Goal: Information Seeking & Learning: Learn about a topic

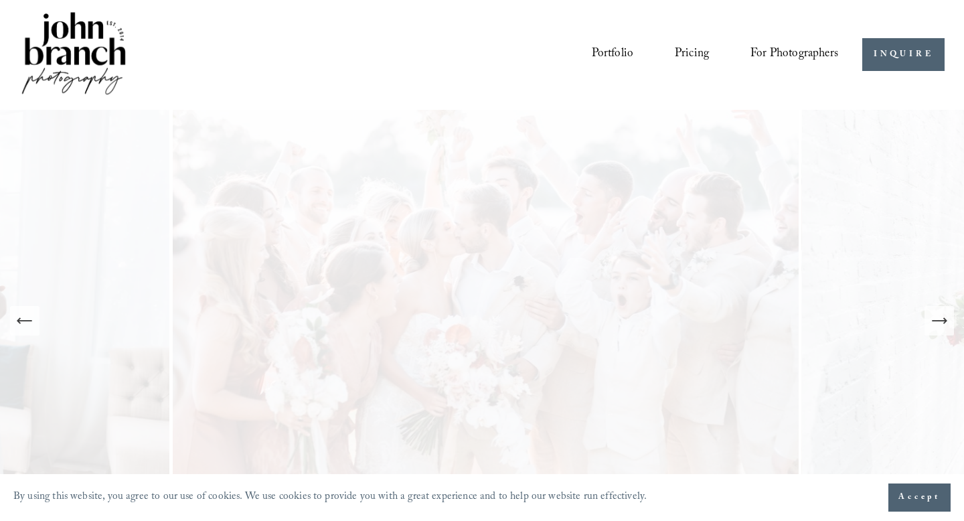
click at [596, 54] on link "Portfolio" at bounding box center [613, 54] width 42 height 25
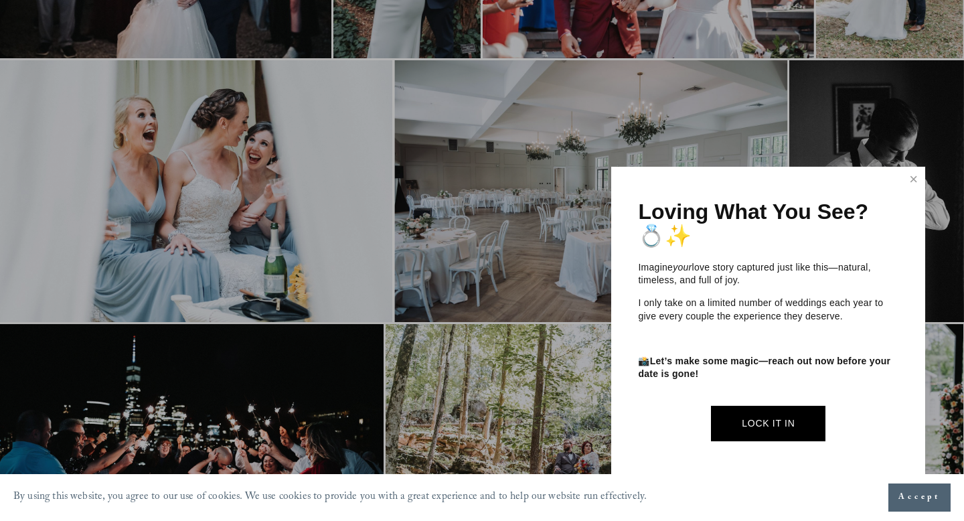
scroll to position [2521, 0]
click at [906, 175] on link "Close" at bounding box center [913, 179] width 20 height 21
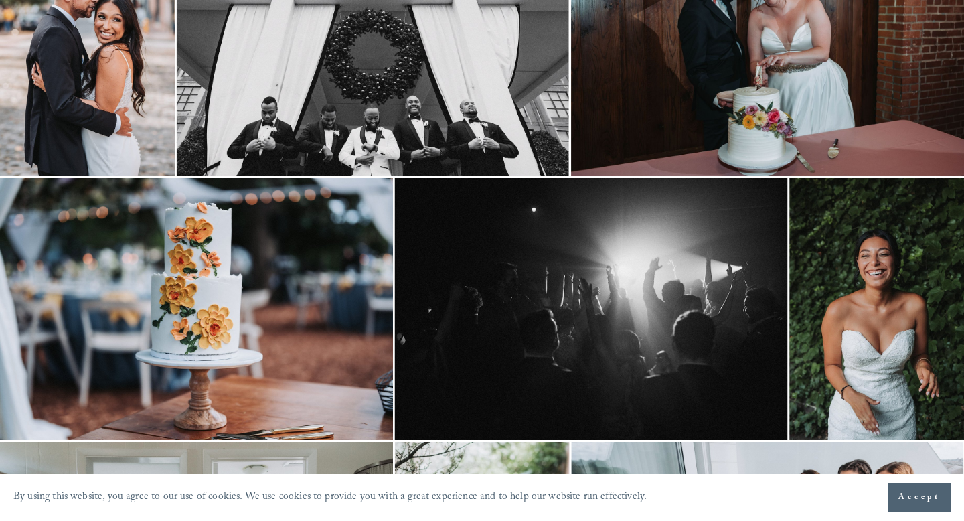
scroll to position [0, 0]
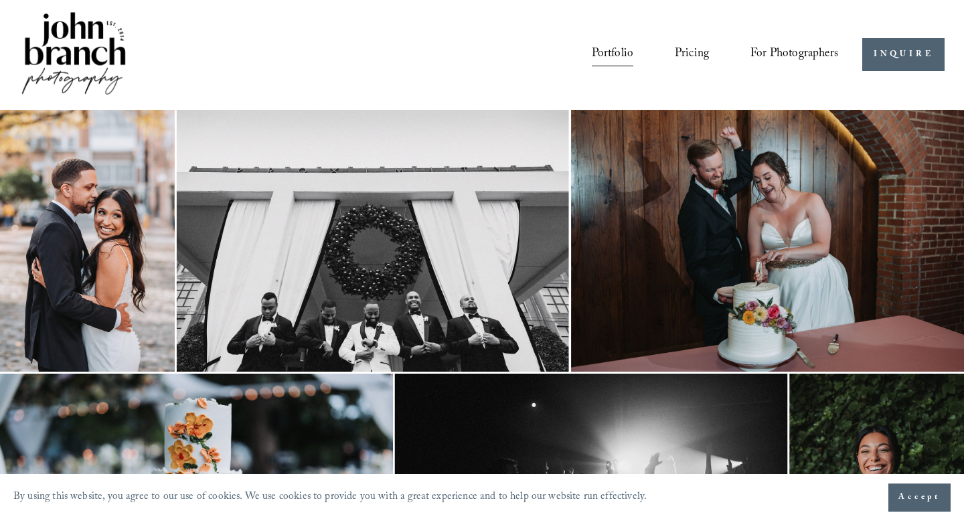
click at [675, 50] on link "Pricing" at bounding box center [692, 54] width 34 height 25
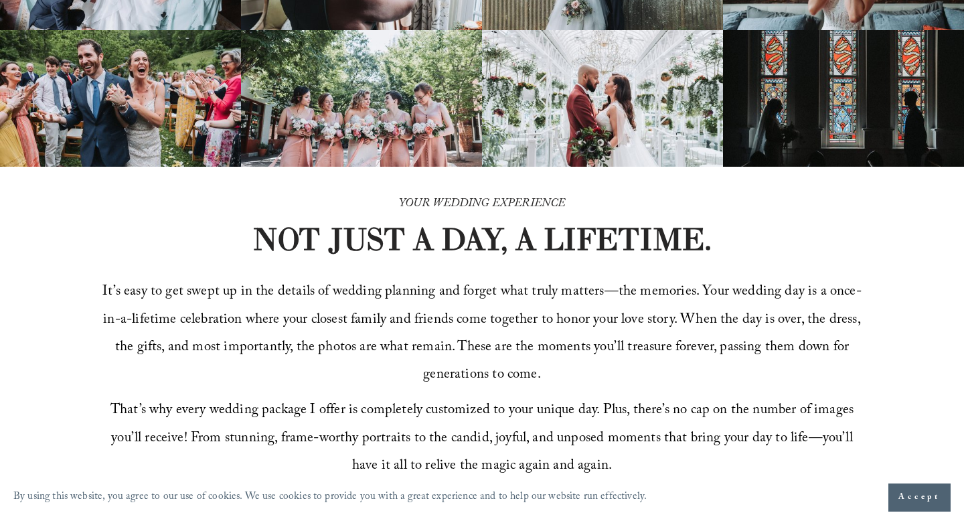
scroll to position [251, 0]
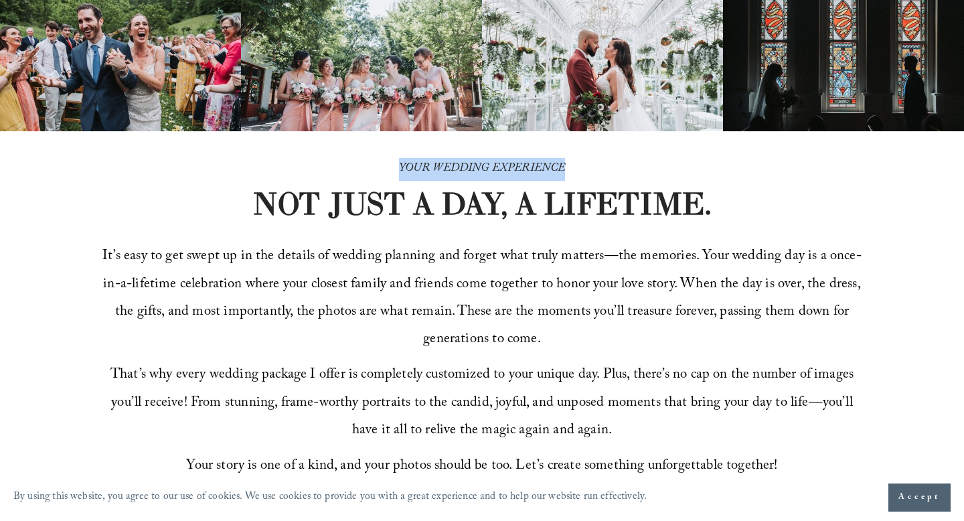
drag, startPoint x: 395, startPoint y: 164, endPoint x: 574, endPoint y: 174, distance: 179.6
click at [574, 174] on p "YOUR WEDDING EXPERIENCE" at bounding box center [481, 169] width 459 height 23
copy em "YOUR WEDDING EXPERIENCE"
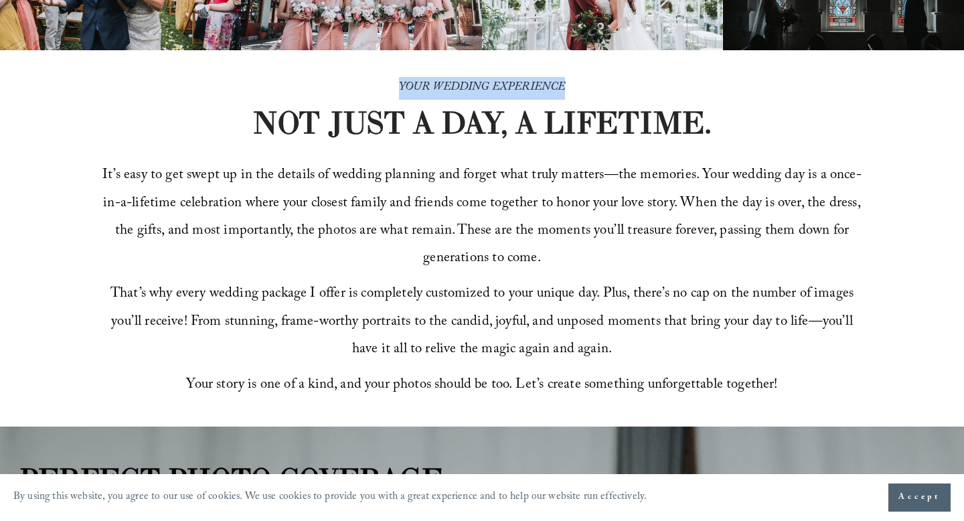
scroll to position [339, 0]
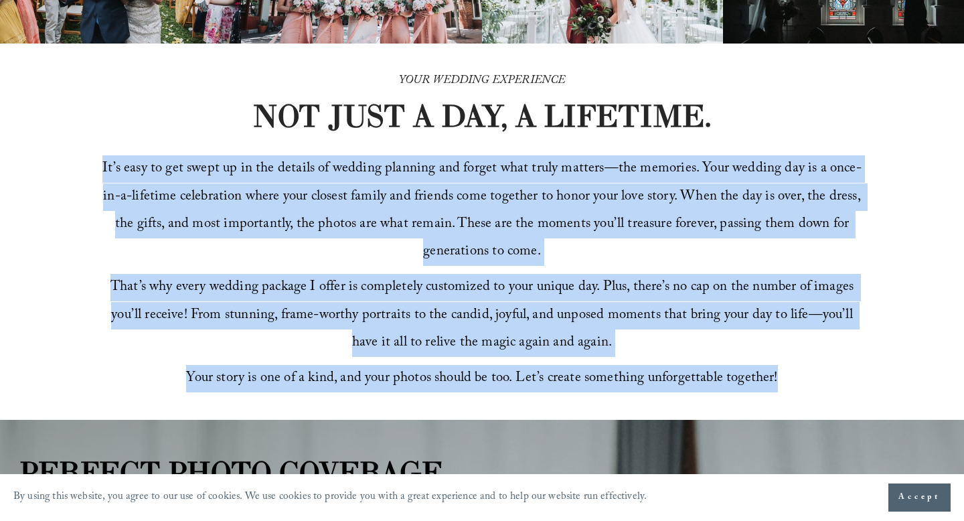
drag, startPoint x: 104, startPoint y: 164, endPoint x: 780, endPoint y: 400, distance: 716.0
click at [780, 400] on div "YOUR WEDDING EXPERIENCE NOT JUST A DAY, A LIFETIME. It’s easy to get swept up i…" at bounding box center [482, 232] width 964 height 377
copy div "It’s easy to get swept up in the details of wedding planning and forget what tr…"
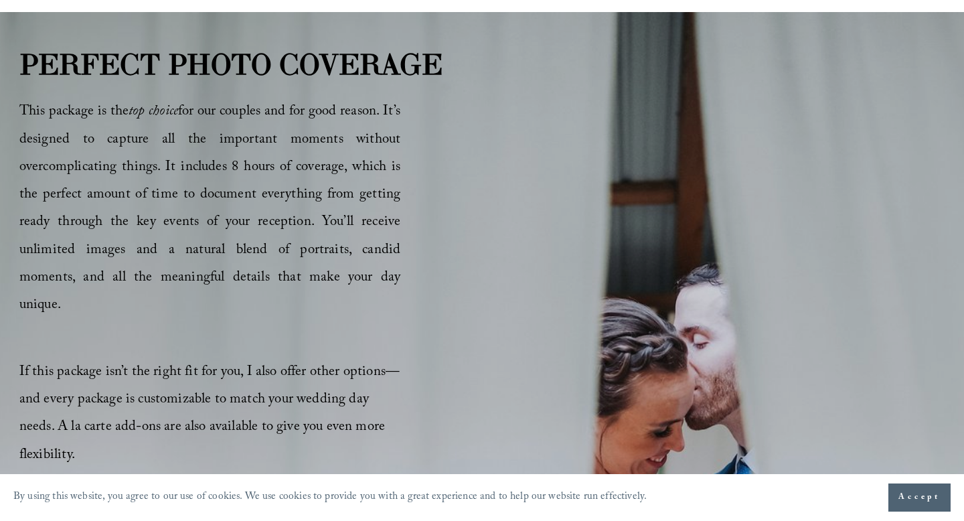
scroll to position [748, 0]
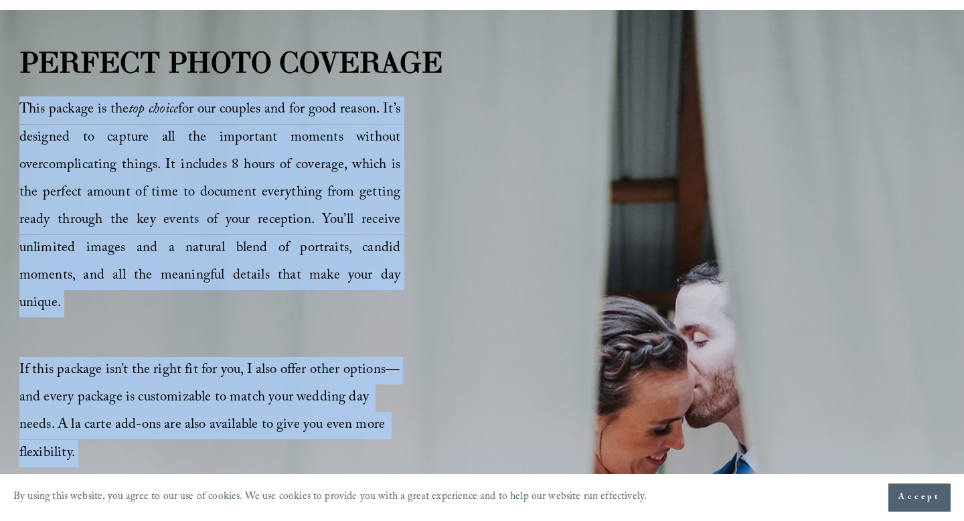
drag, startPoint x: 20, startPoint y: 106, endPoint x: 404, endPoint y: 458, distance: 520.1
click at [404, 458] on div "PERFECT PHOTO COVERAGE This package is the top choice for our couples and for g…" at bounding box center [482, 433] width 964 height 783
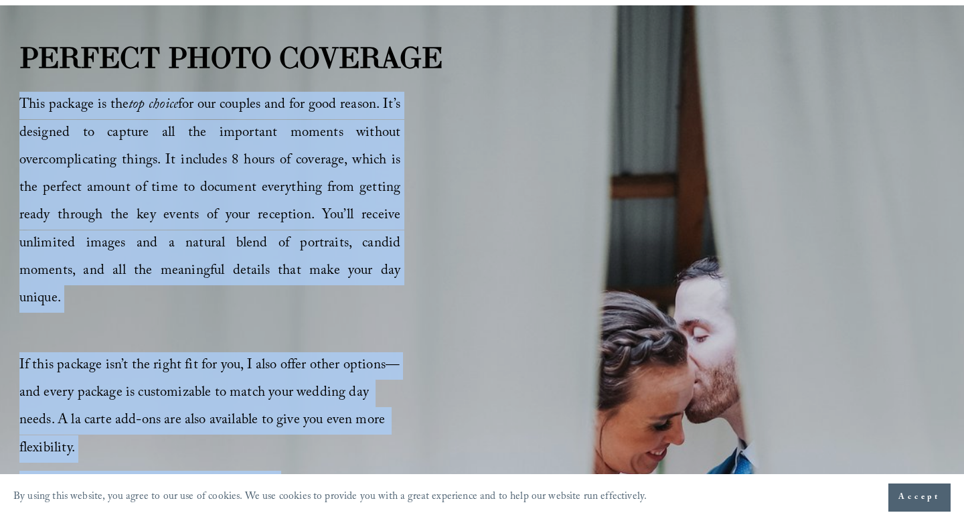
scroll to position [745, 0]
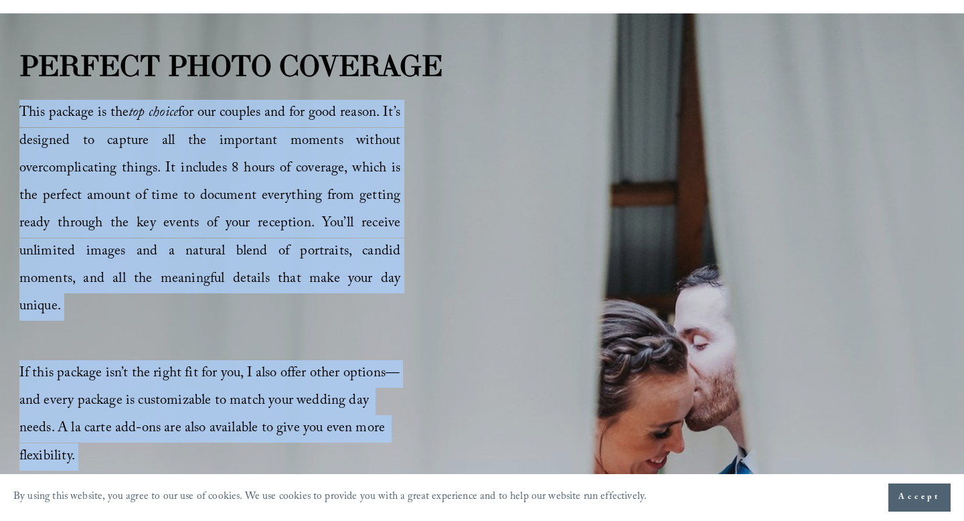
click at [209, 279] on span "This package is the top choice for our couples and for good reason. It’s design…" at bounding box center [209, 210] width 381 height 217
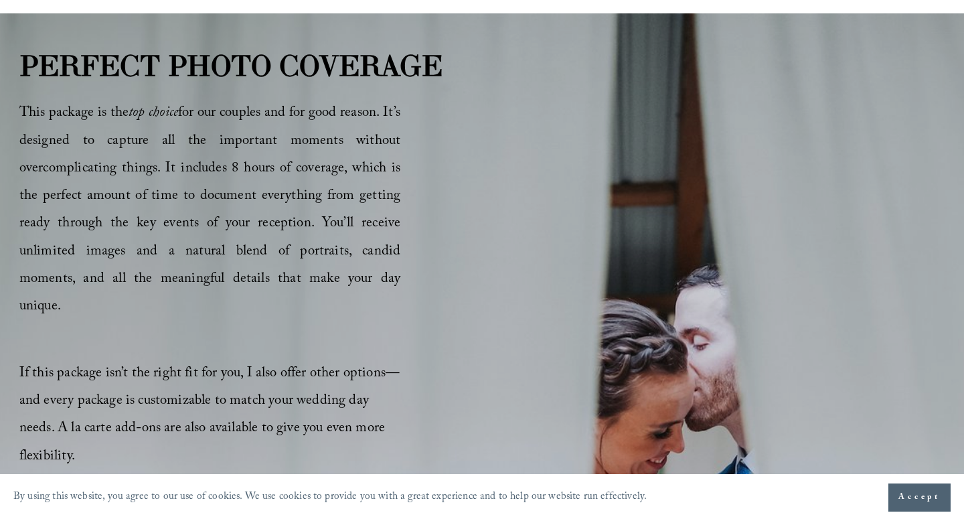
click at [19, 109] on span "This package is the top choice for our couples and for good reason. It’s design…" at bounding box center [209, 210] width 381 height 217
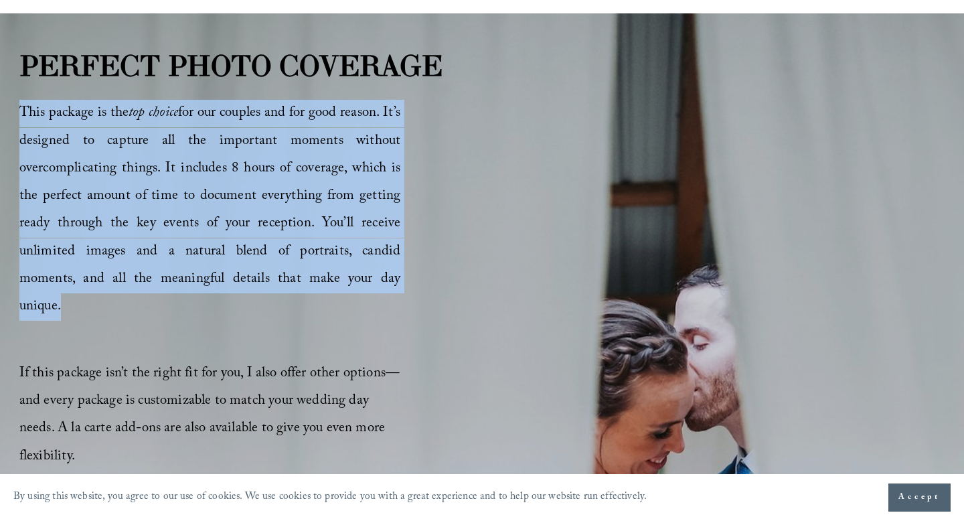
drag, startPoint x: 19, startPoint y: 109, endPoint x: 345, endPoint y: 286, distance: 371.0
click at [345, 286] on p "This package is the top choice for our couples and for good reason. It’s design…" at bounding box center [209, 210] width 381 height 221
copy span "This package is the top choice for our couples and for good reason. It’s design…"
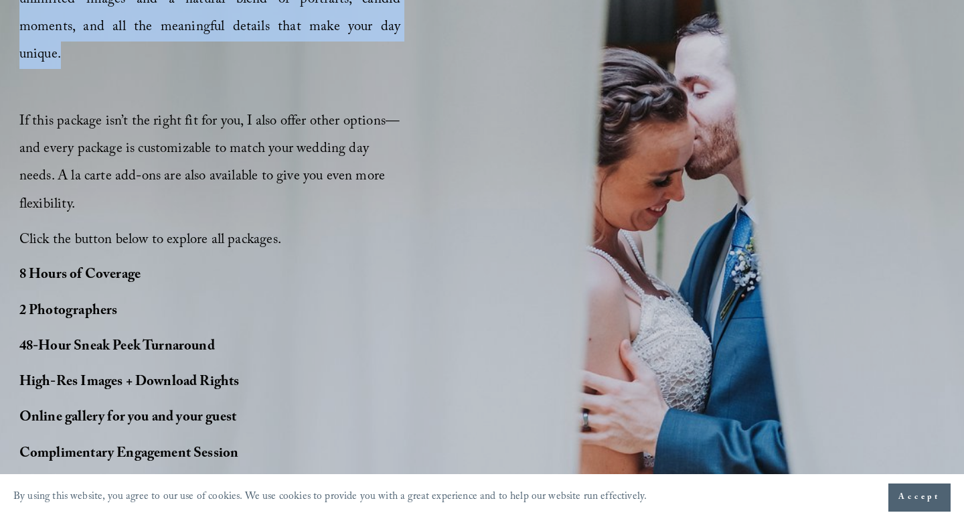
scroll to position [1136, 0]
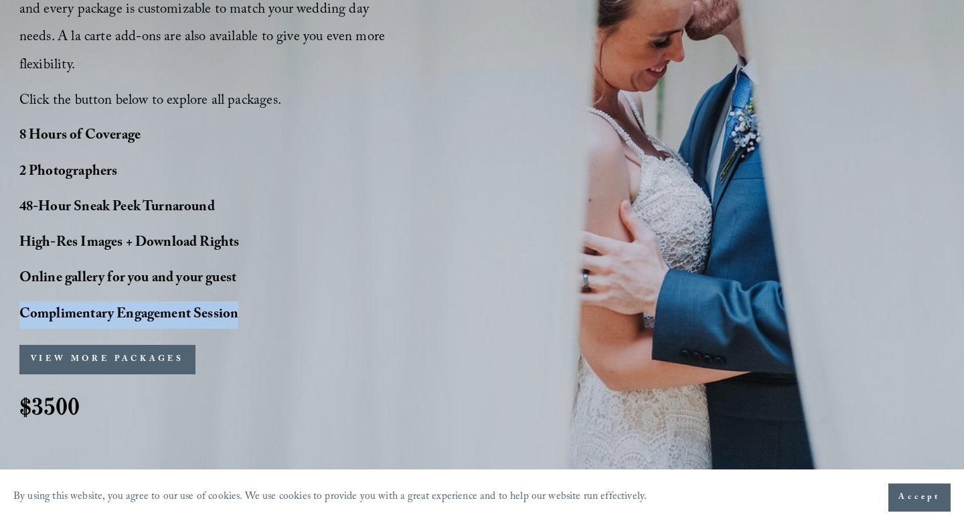
drag, startPoint x: 21, startPoint y: 284, endPoint x: 255, endPoint y: 281, distance: 234.3
click at [255, 301] on p "Complimentary Engagement Session" at bounding box center [151, 314] width 264 height 27
copy strong "Complimentary Engagement Session"
drag, startPoint x: 25, startPoint y: 217, endPoint x: 19, endPoint y: 214, distance: 7.2
click at [19, 232] on strong "High-Res Images + Download Rights" at bounding box center [129, 243] width 220 height 23
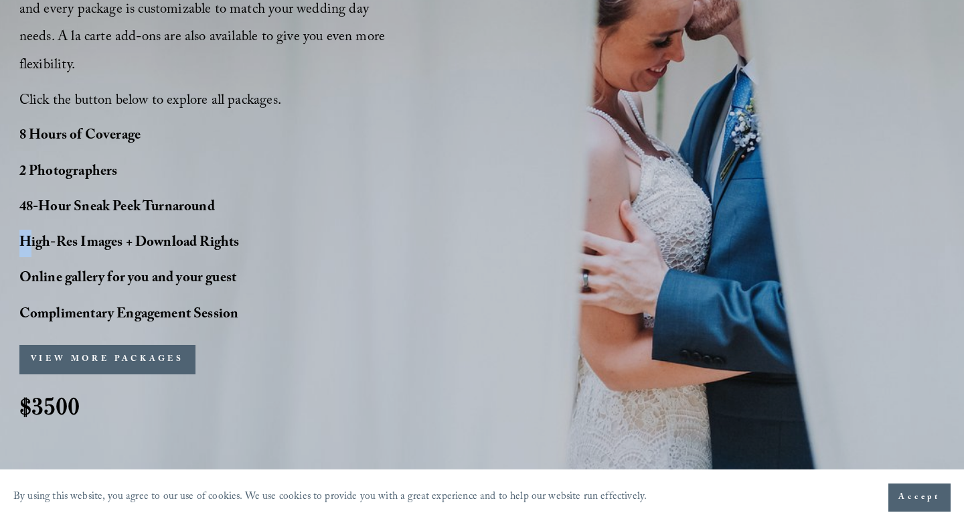
click at [19, 232] on strong "High-Res Images + Download Rights" at bounding box center [129, 243] width 220 height 23
drag, startPoint x: 19, startPoint y: 214, endPoint x: 258, endPoint y: 205, distance: 239.1
click at [258, 230] on p "High-Res Images + Download Rights" at bounding box center [151, 243] width 264 height 27
copy strong "High-Res Images + Download Rights"
drag, startPoint x: 21, startPoint y: 250, endPoint x: 210, endPoint y: 251, distance: 188.7
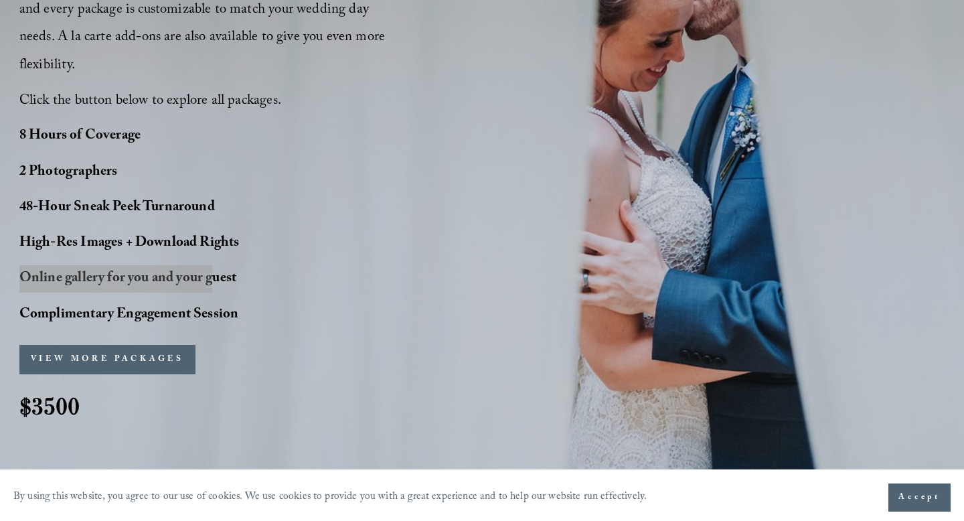
click at [210, 267] on strong "Online gallery for you and your guest" at bounding box center [127, 278] width 217 height 23
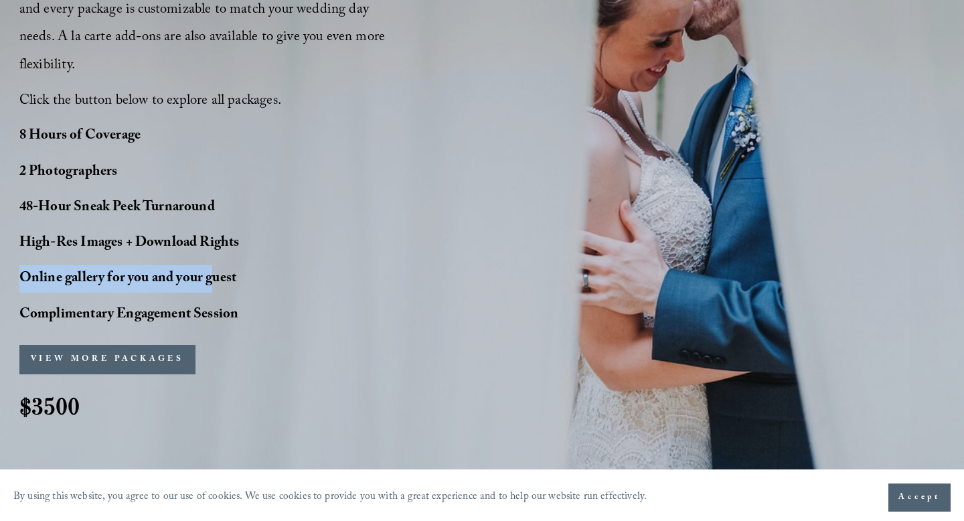
click at [210, 267] on strong "Online gallery for you and your guest" at bounding box center [127, 278] width 217 height 23
drag, startPoint x: 238, startPoint y: 250, endPoint x: 13, endPoint y: 248, distance: 224.9
click at [13, 248] on div "PERFECT PHOTO COVERAGE This package is the top choice for our couples and for g…" at bounding box center [482, 46] width 964 height 783
copy strong "Online gallery for you and your guest"
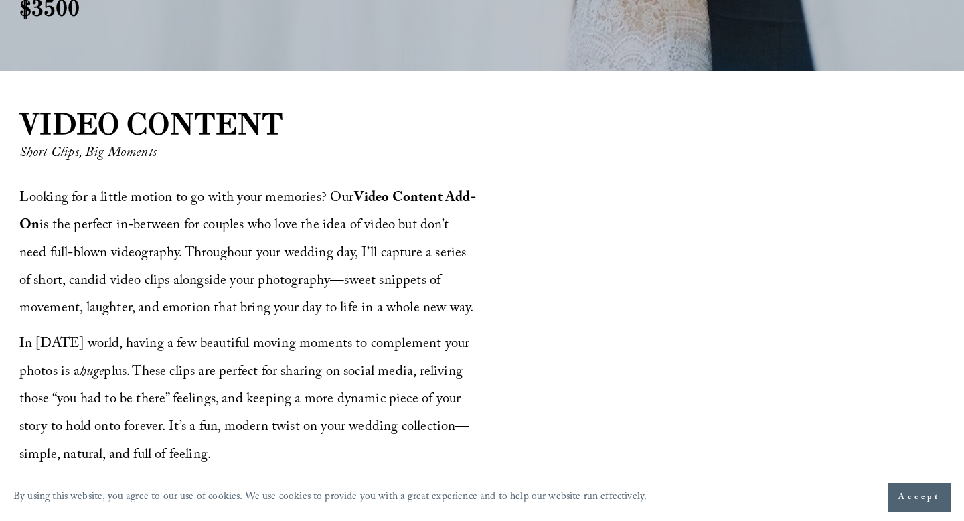
scroll to position [1537, 0]
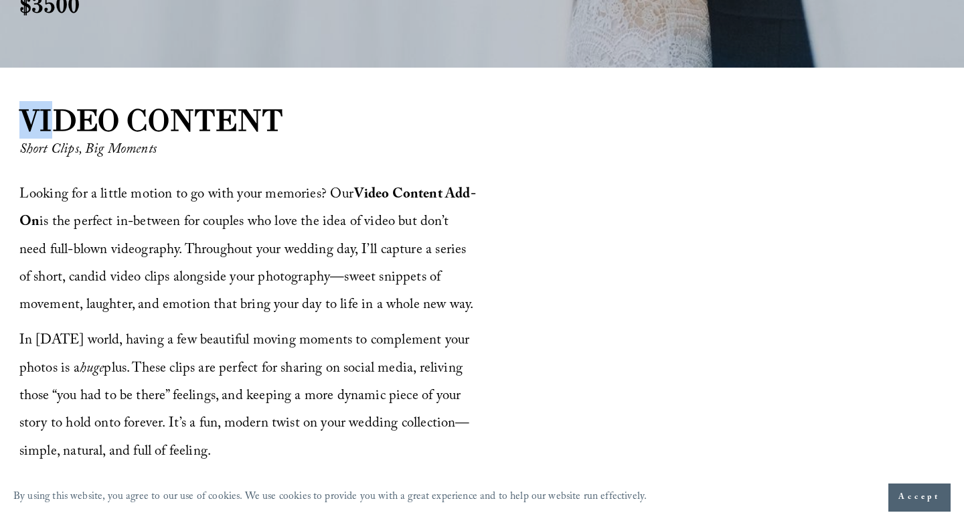
drag, startPoint x: 23, startPoint y: 86, endPoint x: 62, endPoint y: 95, distance: 39.9
click at [62, 101] on strong "VIDEO CONTENT" at bounding box center [151, 119] width 264 height 37
click at [17, 166] on div "VIDEO CONTENT Short Clips, Big Moments Looking for a little motion to go with y…" at bounding box center [482, 338] width 964 height 477
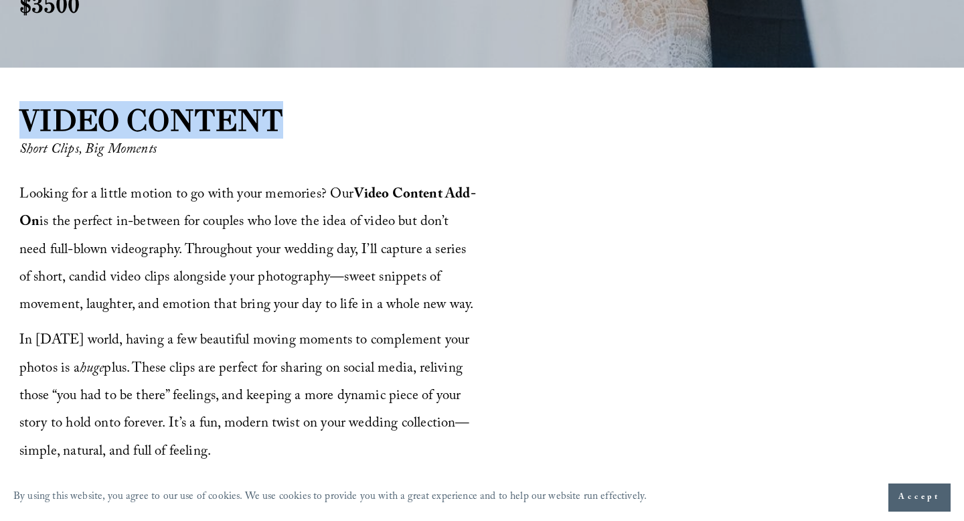
drag, startPoint x: 21, startPoint y: 86, endPoint x: 289, endPoint y: 99, distance: 268.7
click at [289, 100] on div "VIDEO CONTENT Short Clips, Big Moments Looking for a little motion to go with y…" at bounding box center [482, 338] width 964 height 477
copy div "VIDEO CONTENT"
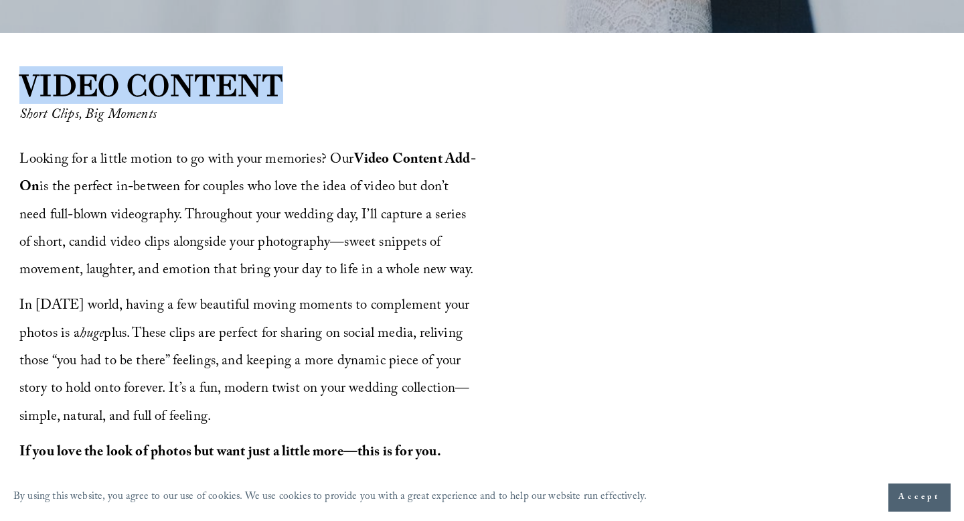
scroll to position [1573, 0]
drag, startPoint x: 19, startPoint y: 129, endPoint x: 479, endPoint y: 252, distance: 475.8
click at [479, 252] on div "VIDEO CONTENT Short Clips, Big Moments Looking for a little motion to go with y…" at bounding box center [482, 302] width 964 height 477
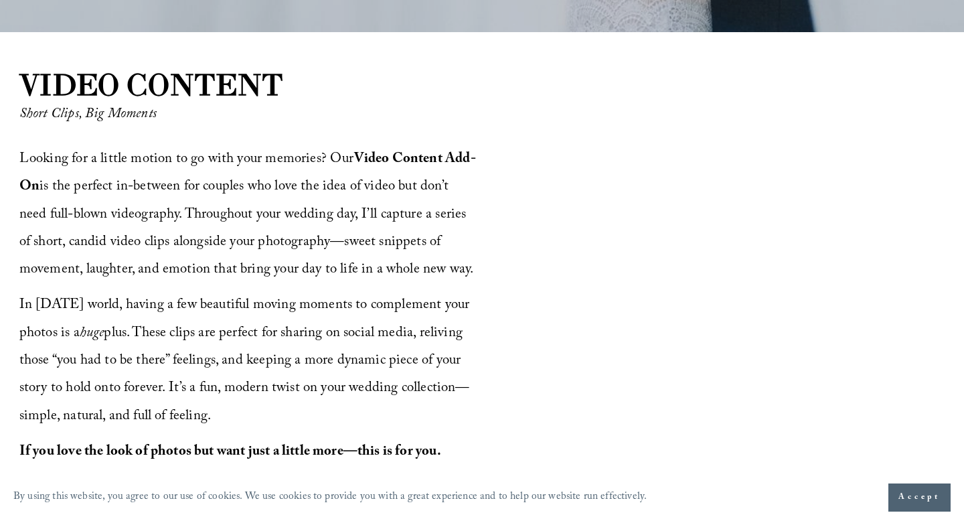
click at [35, 161] on strong "Video Content Add-On" at bounding box center [247, 173] width 456 height 51
drag, startPoint x: 19, startPoint y: 127, endPoint x: 264, endPoint y: 389, distance: 359.4
click at [264, 389] on div "Looking for a little motion to go with your memories? Our Video Content Add-On …" at bounding box center [248, 330] width 459 height 368
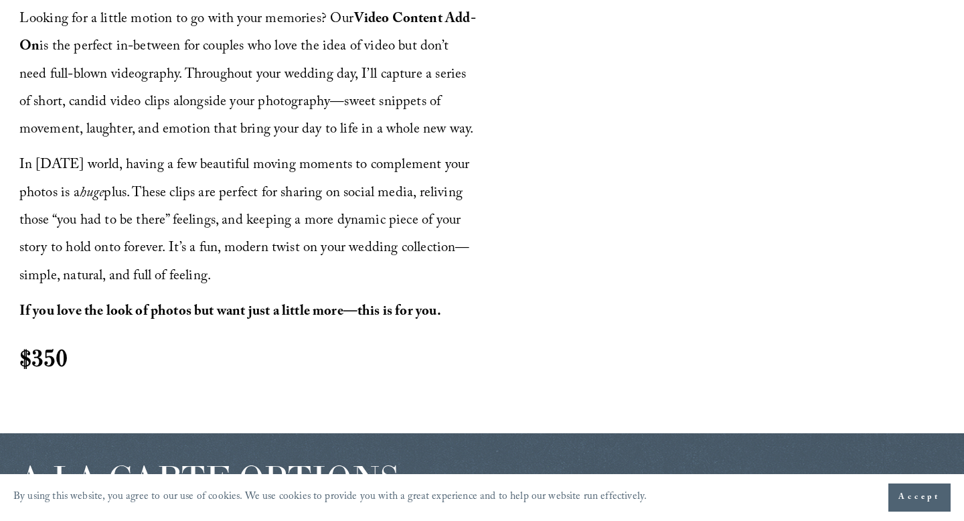
scroll to position [1719, 0]
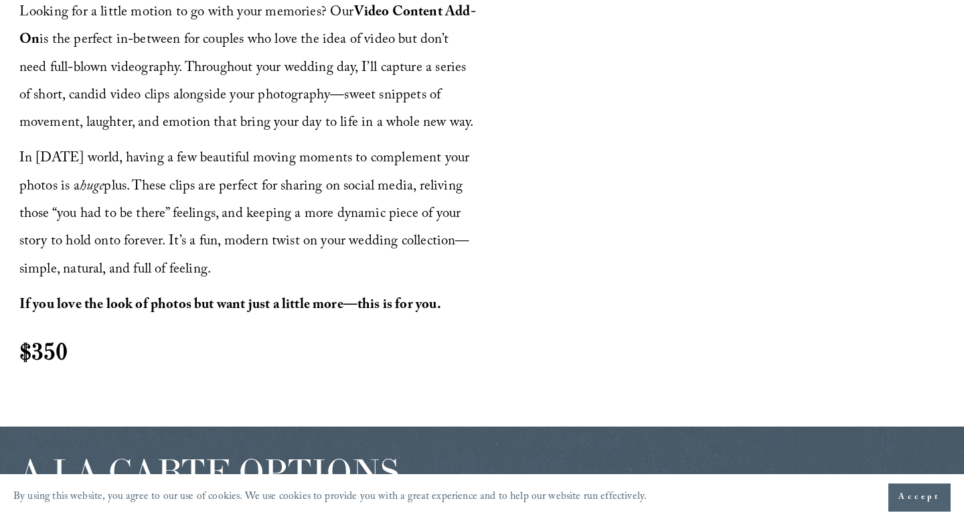
copy div "Looking for a little motion to go with your memories? Our Video Content Add-On …"
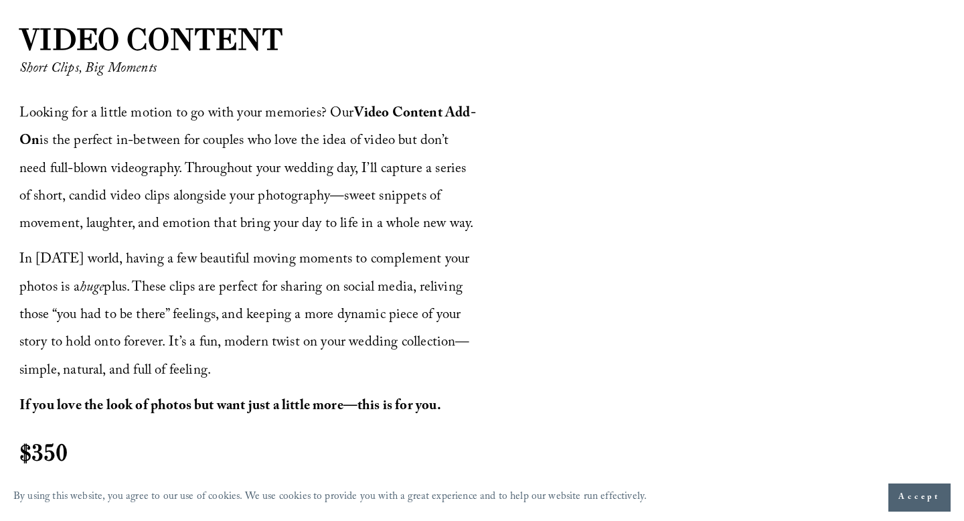
scroll to position [1618, 0]
click at [36, 103] on span "Looking for a little motion to go with your memories? Our Video Content Add-On …" at bounding box center [247, 170] width 456 height 134
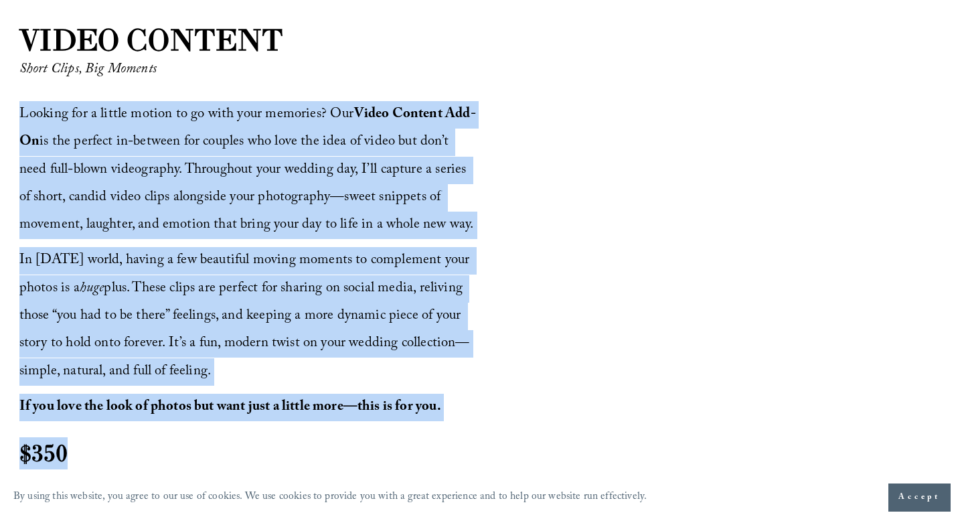
drag, startPoint x: 19, startPoint y: 81, endPoint x: 195, endPoint y: 436, distance: 395.7
click at [195, 436] on div "Looking for a little motion to go with your memories? Our Video Content Add-On …" at bounding box center [248, 285] width 459 height 368
copy div "Looking for a little motion to go with your memories? Our Video Content Add-On …"
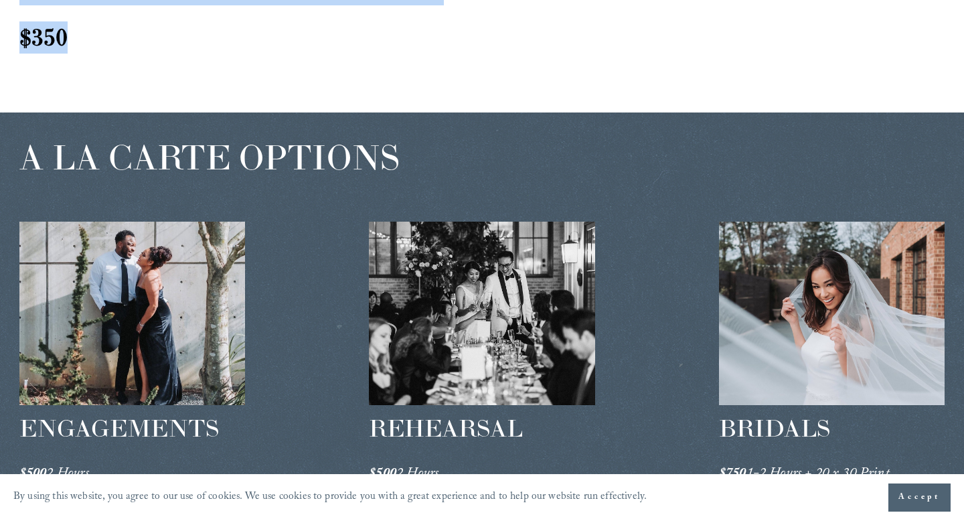
scroll to position [2032, 0]
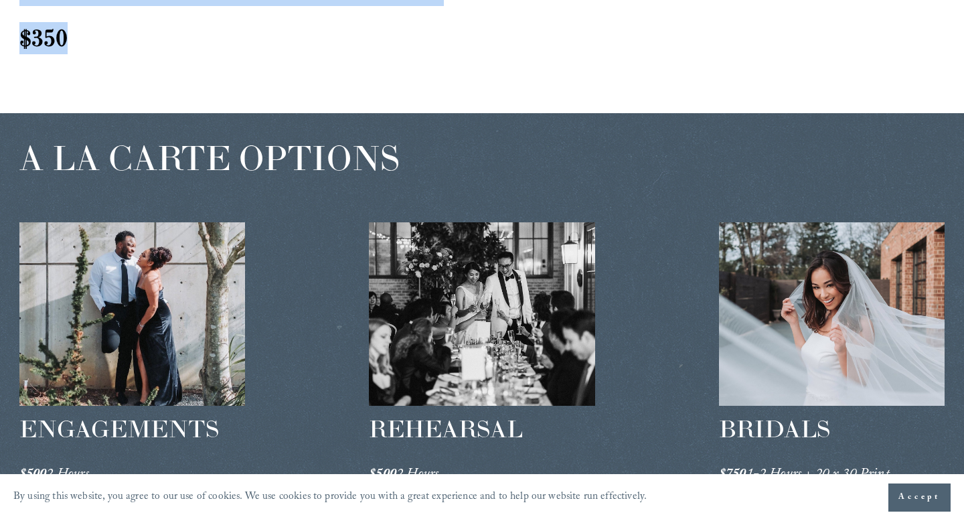
click at [79, 331] on div at bounding box center [132, 313] width 226 height 183
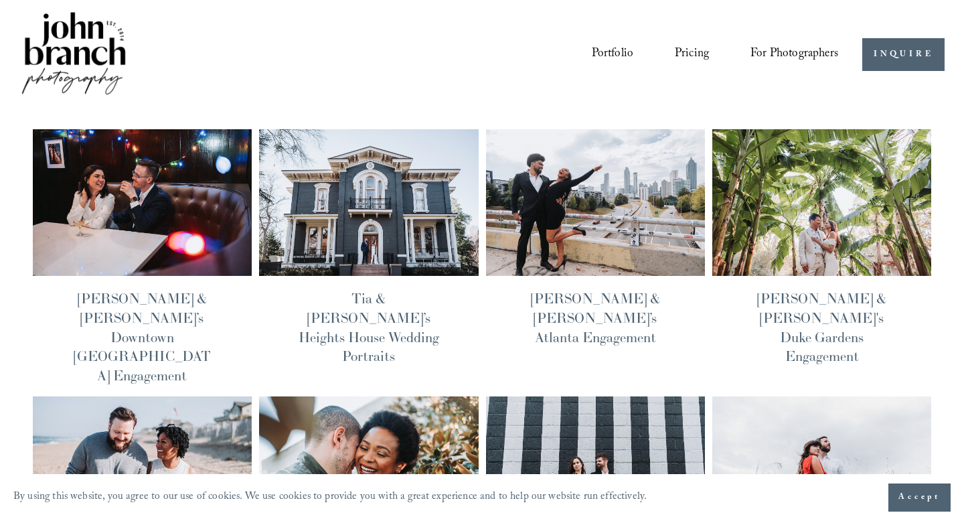
click at [185, 238] on img at bounding box center [142, 202] width 222 height 148
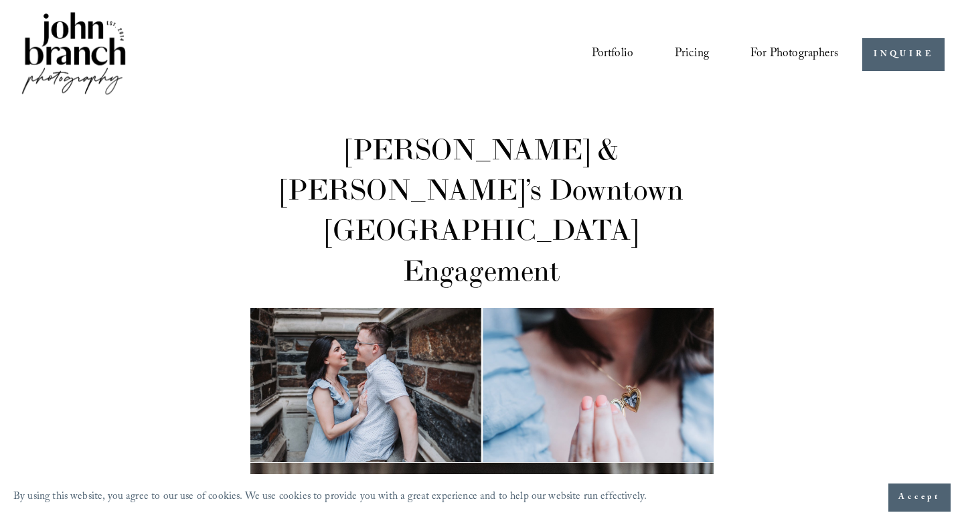
click at [795, 57] on span "For Photographers" at bounding box center [794, 55] width 88 height 23
click at [0, 0] on span "Presets" at bounding box center [0, 0] width 0 height 0
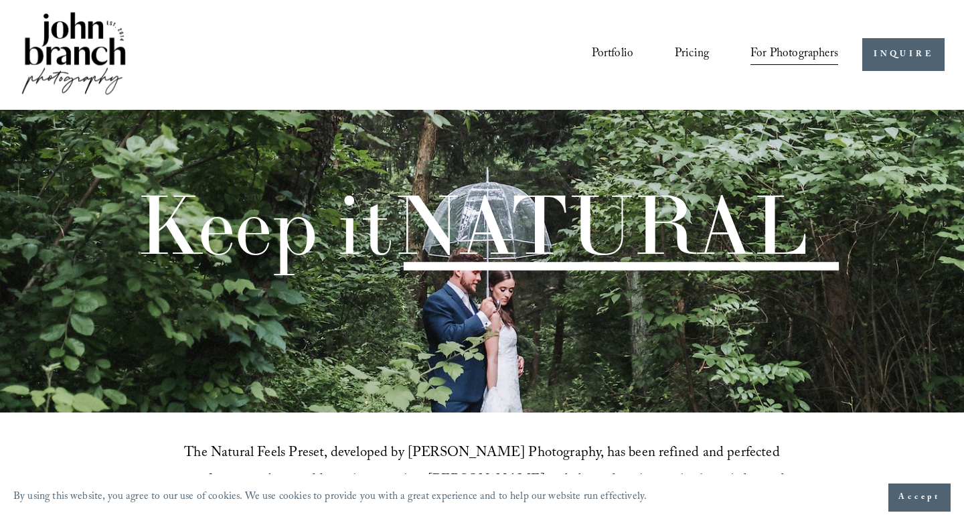
click at [800, 52] on span "For Photographers" at bounding box center [794, 55] width 88 height 23
click at [0, 0] on link "Blog" at bounding box center [0, 0] width 0 height 0
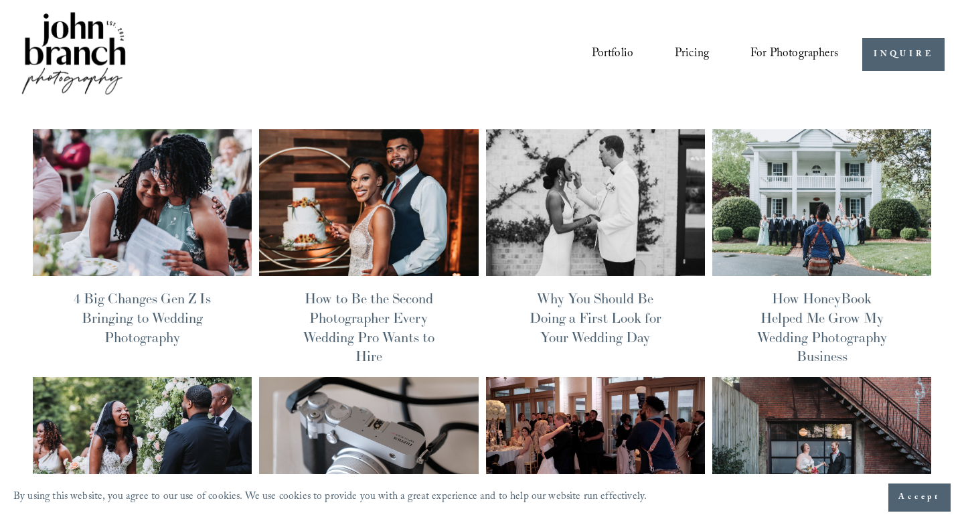
scroll to position [8, 0]
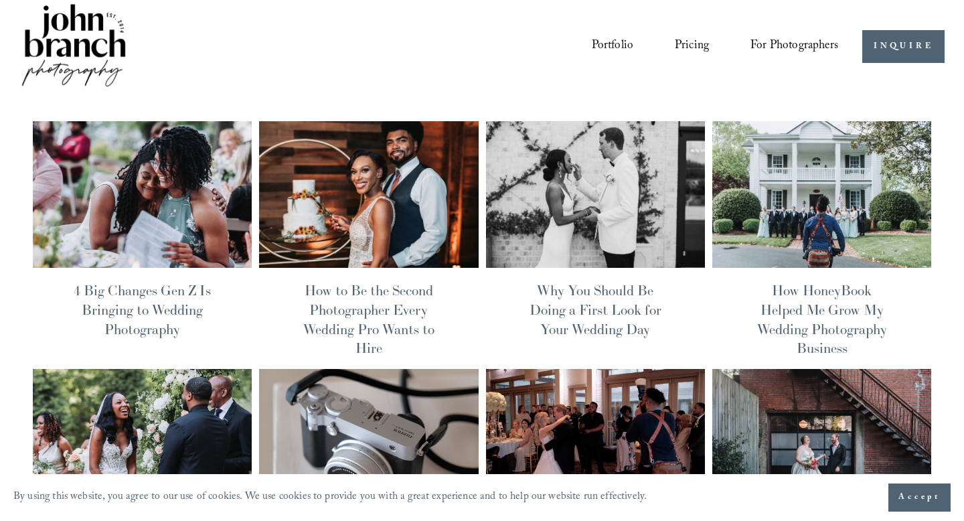
click at [0, 0] on link "Blog" at bounding box center [0, 0] width 0 height 0
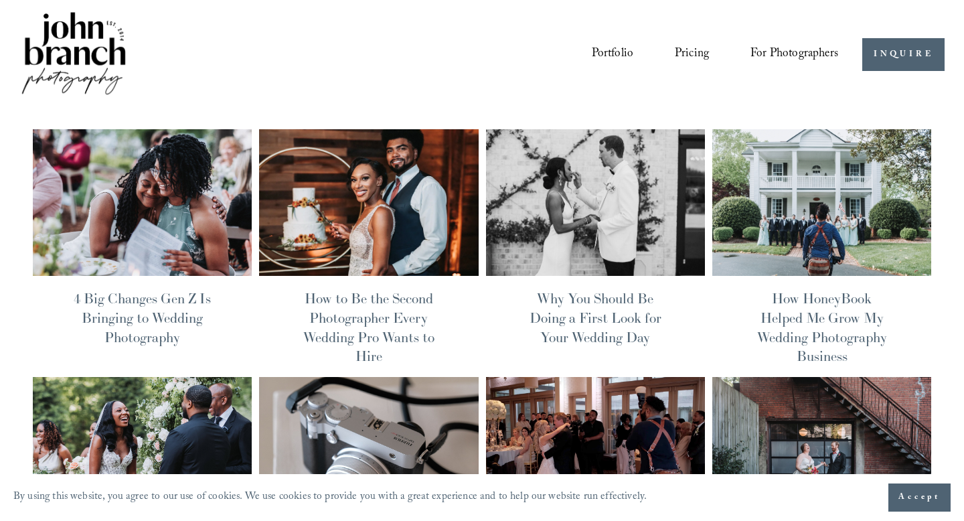
click at [613, 46] on link "Portfolio" at bounding box center [613, 54] width 42 height 25
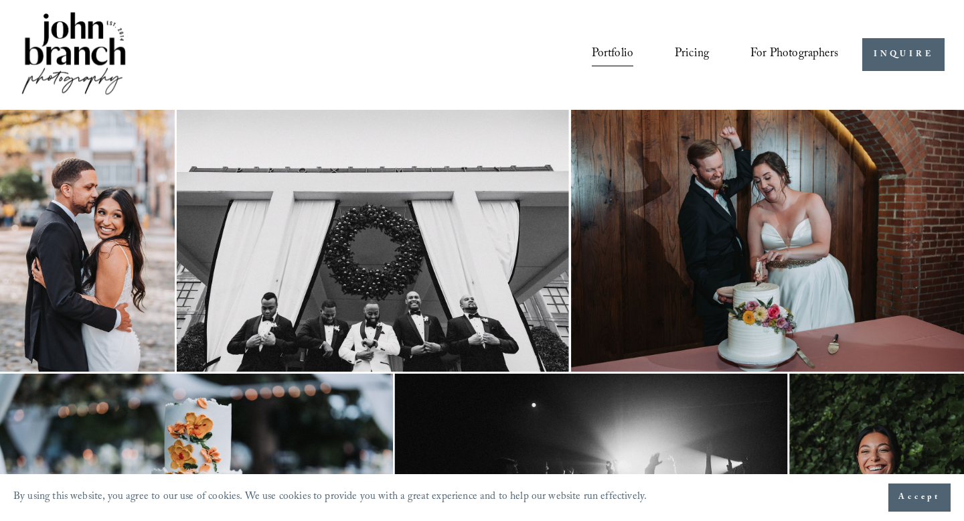
click at [703, 59] on link "Pricing" at bounding box center [692, 54] width 34 height 25
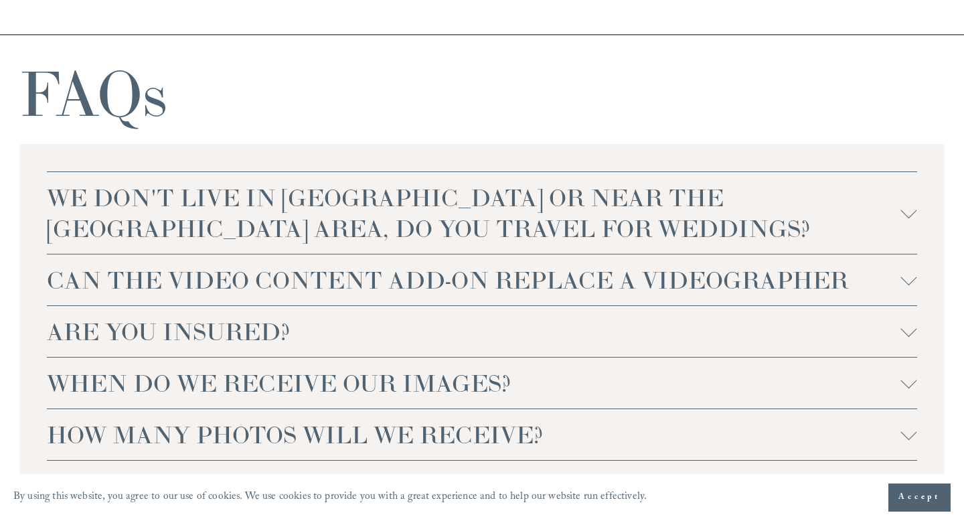
scroll to position [3039, 0]
click at [298, 183] on span "WE DON'T LIVE IN [GEOGRAPHIC_DATA] OR NEAR THE [GEOGRAPHIC_DATA] AREA, DO YOU T…" at bounding box center [473, 214] width 853 height 62
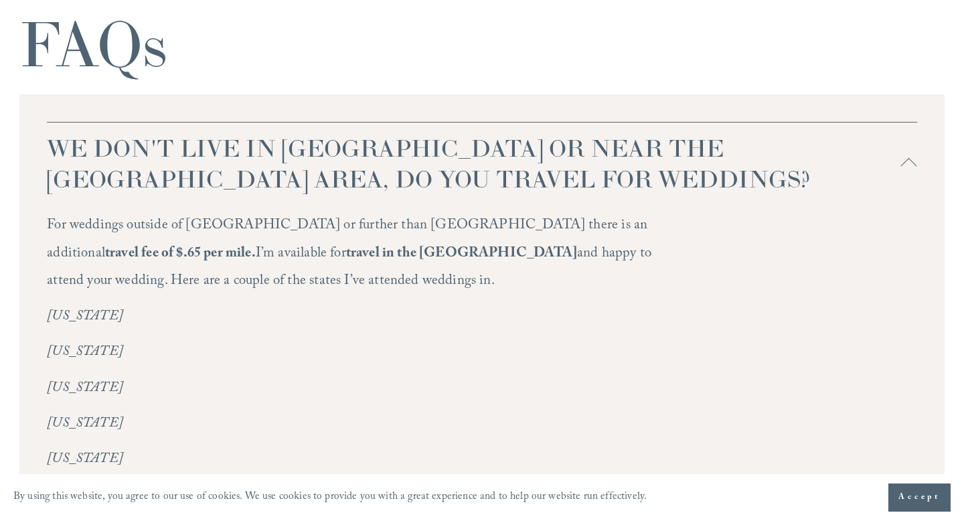
scroll to position [3089, 0]
drag, startPoint x: 48, startPoint y: 114, endPoint x: 373, endPoint y: 155, distance: 327.7
click at [373, 155] on span "WE DON'T LIVE IN NC OR NEAR THE RALEIGH AREA, DO YOU TRAVEL FOR WEDDINGS?" at bounding box center [473, 164] width 853 height 62
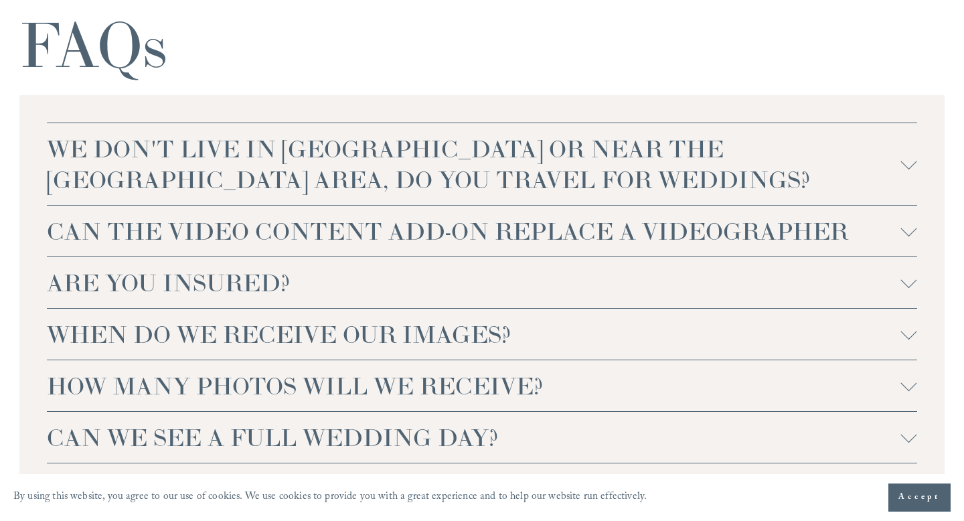
click at [371, 149] on span "WE DON'T LIVE IN NC OR NEAR THE RALEIGH AREA, DO YOU TRAVEL FOR WEDDINGS?" at bounding box center [473, 164] width 853 height 62
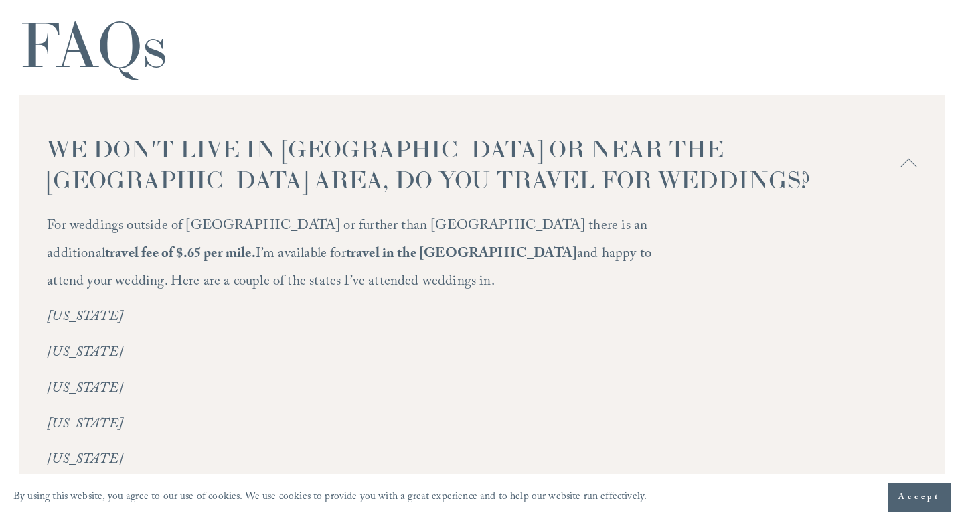
drag, startPoint x: 364, startPoint y: 150, endPoint x: 179, endPoint y: 103, distance: 191.2
click at [179, 123] on button "WE DON'T LIVE IN NC OR NEAR THE RALEIGH AREA, DO YOU TRAVEL FOR WEDDINGS?" at bounding box center [481, 164] width 869 height 82
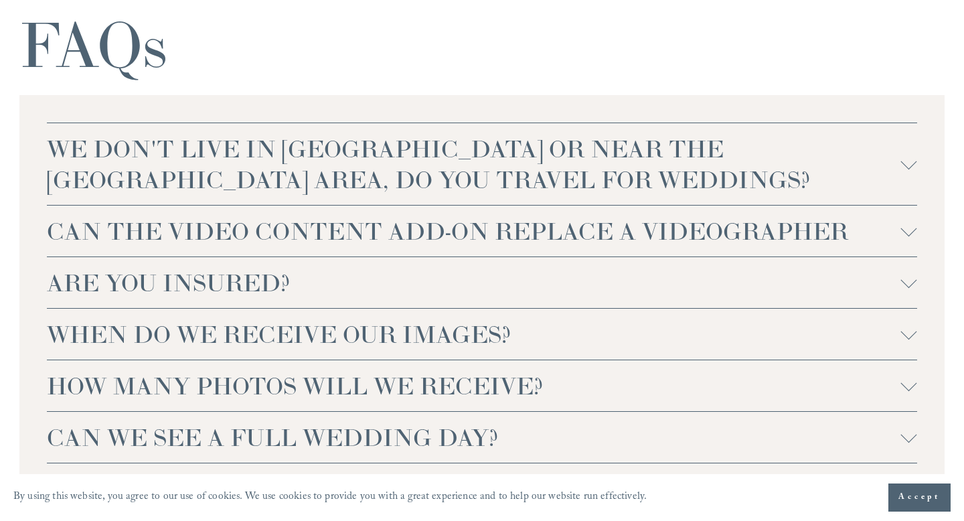
click at [71, 133] on span "WE DON'T LIVE IN NC OR NEAR THE RALEIGH AREA, DO YOU TRAVEL FOR WEDDINGS?" at bounding box center [473, 164] width 853 height 62
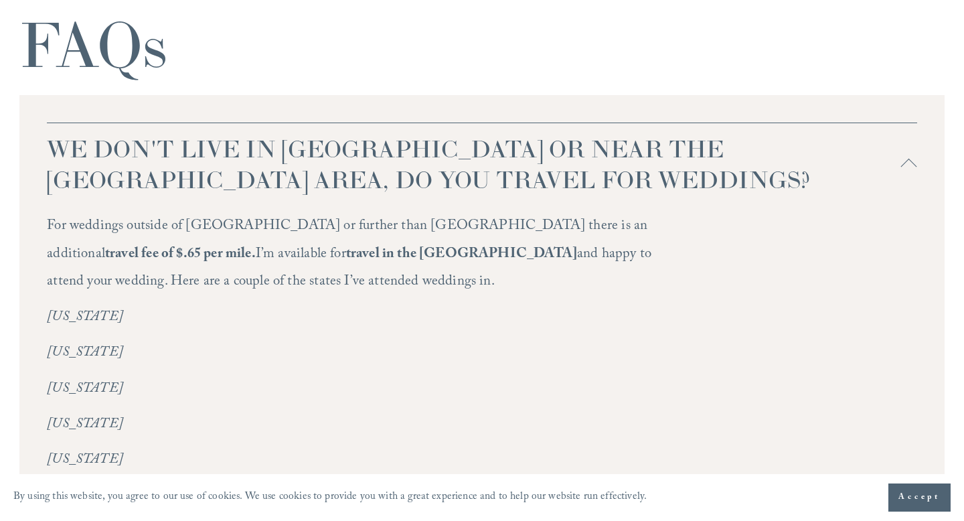
click at [346, 243] on strong "travel in the States" at bounding box center [461, 254] width 231 height 23
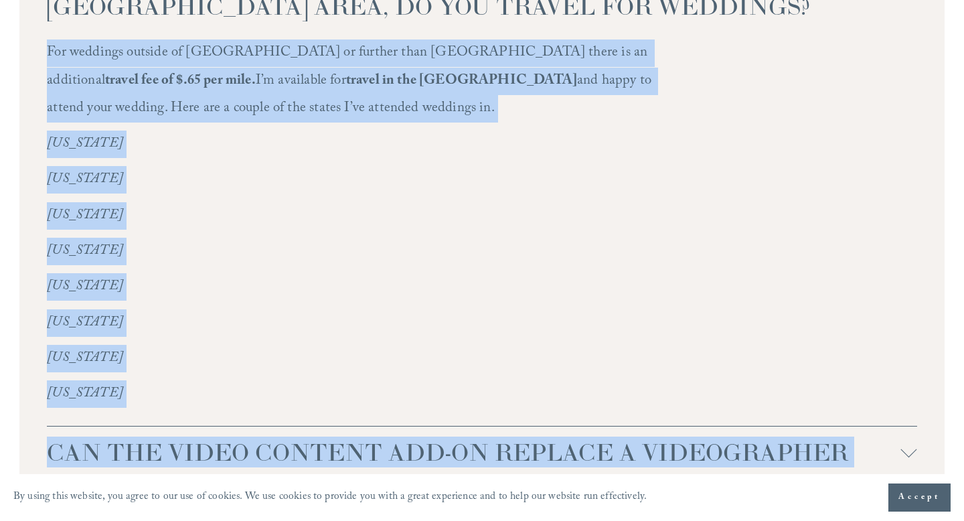
scroll to position [3276, 0]
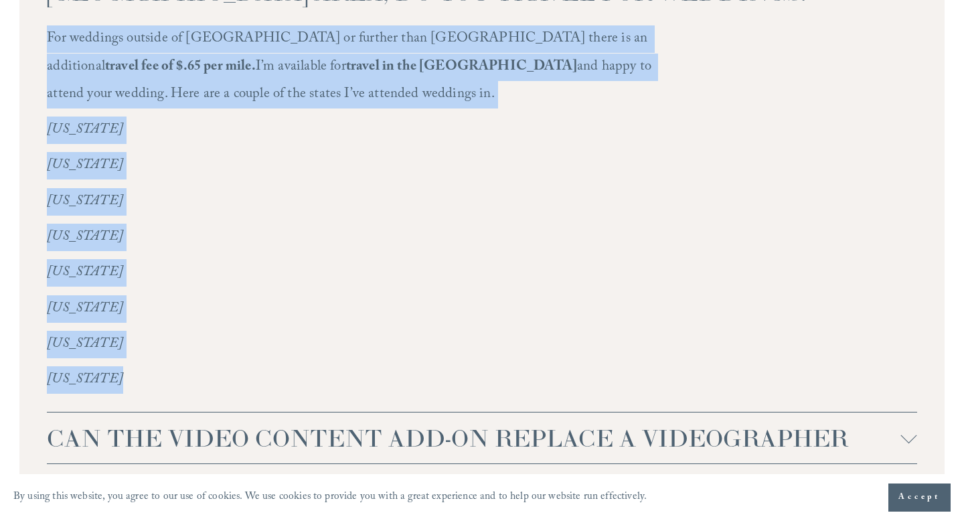
drag, startPoint x: 48, startPoint y: 193, endPoint x: 188, endPoint y: 356, distance: 215.0
click at [188, 356] on div "For weddings outside of NC or further than Greensboro there is an additional tr…" at bounding box center [351, 214] width 609 height 378
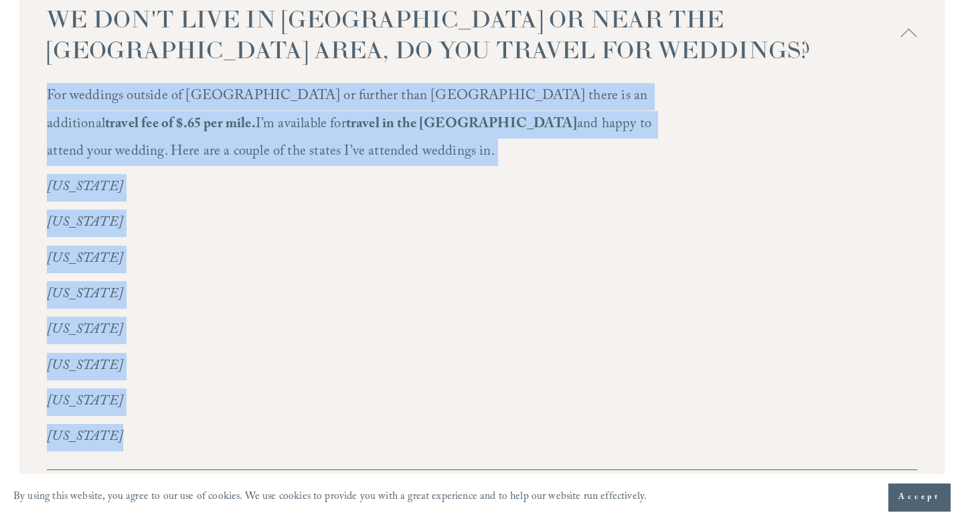
scroll to position [3218, 0]
copy div "For weddings outside of NC or further than Greensboro there is an additional tr…"
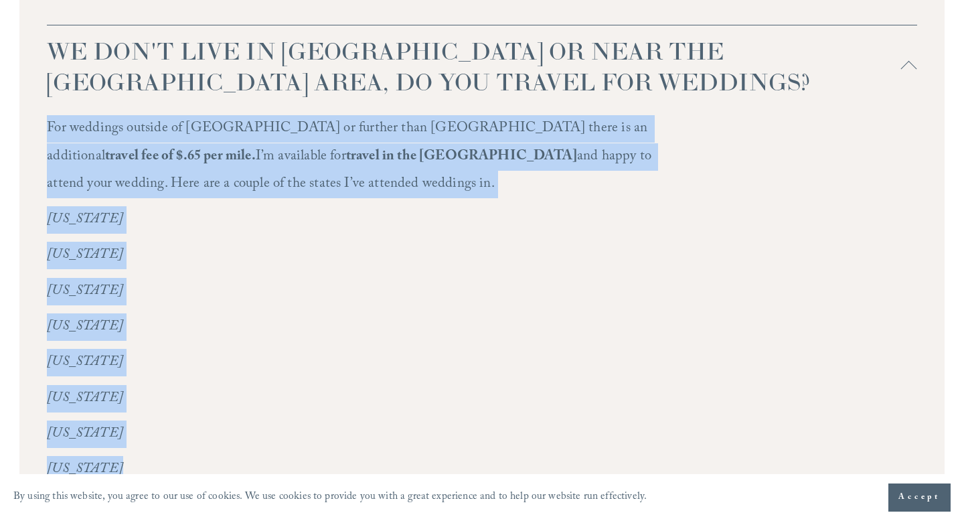
scroll to position [3182, 0]
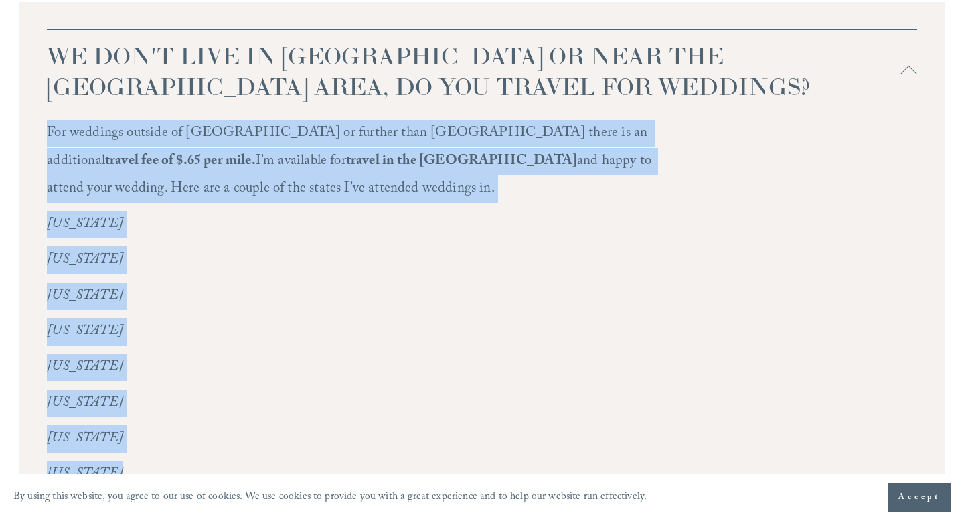
copy div "For weddings outside of NC or further than Greensboro there is an additional tr…"
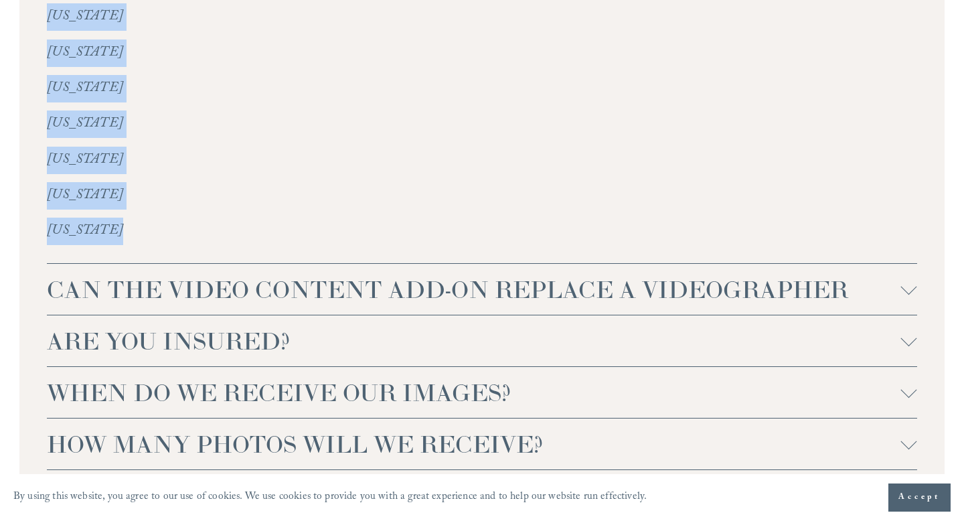
scroll to position [3425, 0]
click at [360, 273] on span "CAN THE VIDEO CONTENT ADD-ON REPLACE A VIDEOGRAPHER" at bounding box center [473, 288] width 853 height 31
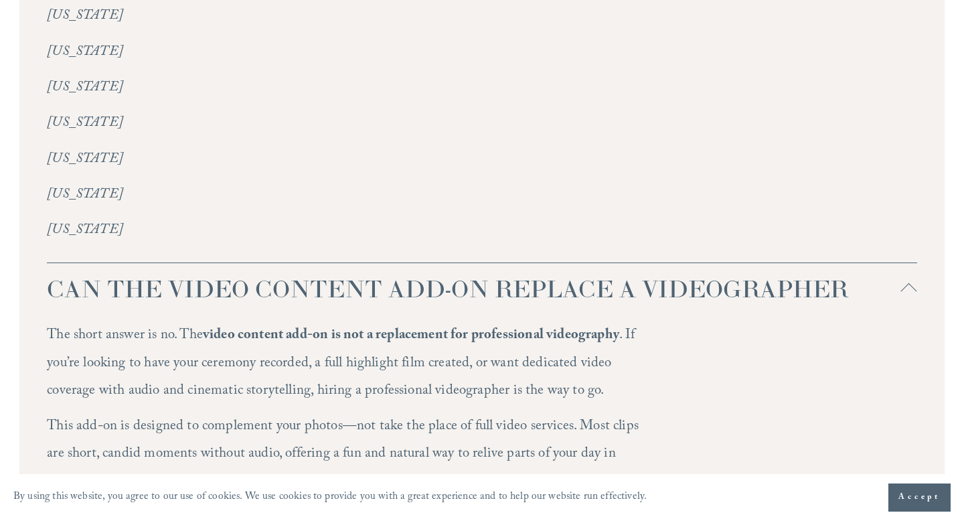
click at [46, 256] on div "WE DON'T LIVE IN NC OR NEAR THE RALEIGH AREA, DO YOU TRAVEL FOR WEDDINGS? For w…" at bounding box center [481, 253] width 925 height 990
click at [54, 273] on span "CAN THE VIDEO CONTENT ADD-ON REPLACE A VIDEOGRAPHER" at bounding box center [473, 288] width 853 height 31
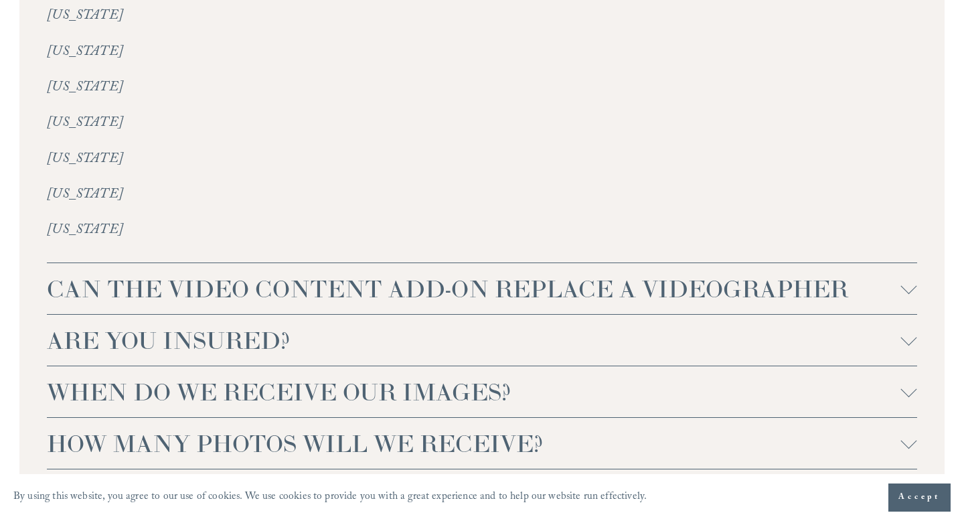
click at [54, 273] on span "CAN THE VIDEO CONTENT ADD-ON REPLACE A VIDEOGRAPHER" at bounding box center [473, 288] width 853 height 31
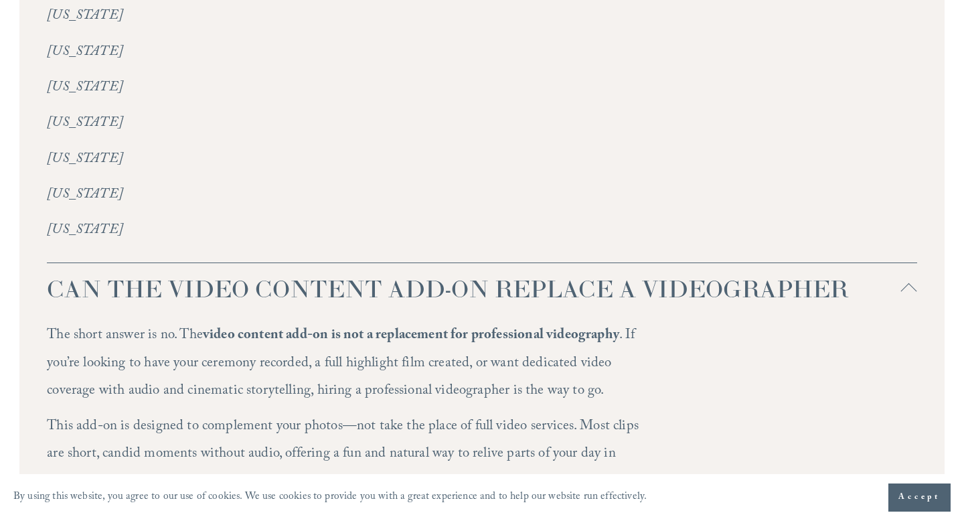
drag, startPoint x: 54, startPoint y: 258, endPoint x: 261, endPoint y: 307, distance: 212.6
click at [261, 307] on li "CAN THE VIDEO CONTENT ADD-ON REPLACE A VIDEOGRAPHER The short answer is no. The…" at bounding box center [481, 389] width 869 height 252
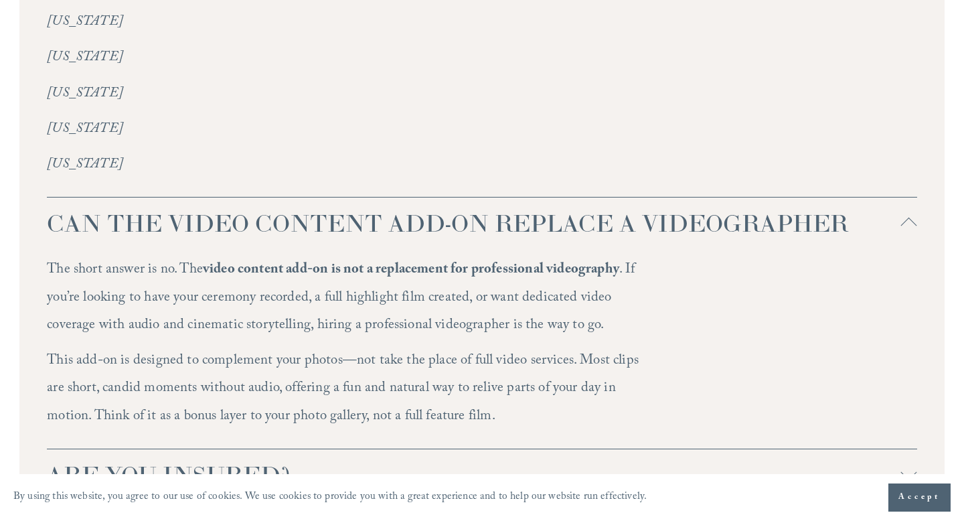
scroll to position [3491, 0]
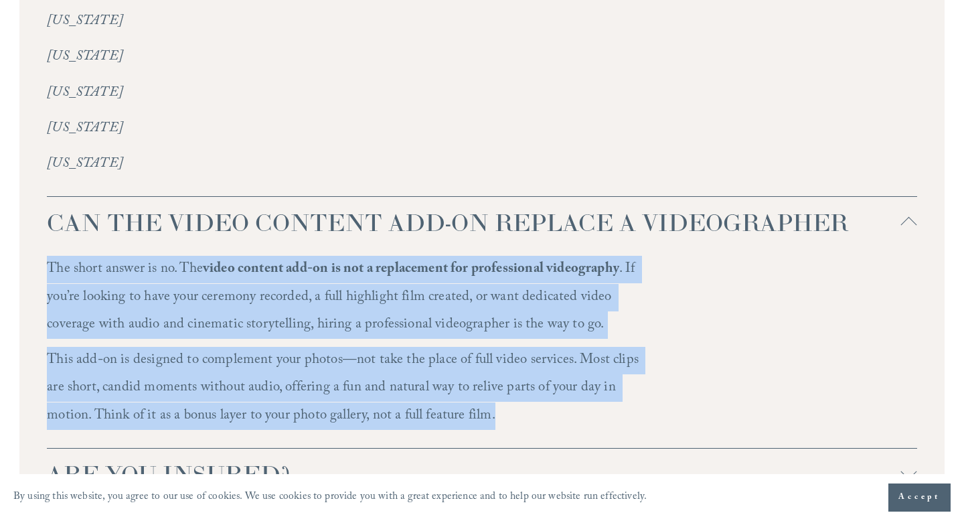
drag, startPoint x: 50, startPoint y: 233, endPoint x: 548, endPoint y: 383, distance: 520.0
click at [548, 383] on div "The short answer is no. The video content add-on is not a replacement for profe…" at bounding box center [351, 348] width 609 height 184
copy div "The short answer is no. The video content add-on is not a replacement for profe…"
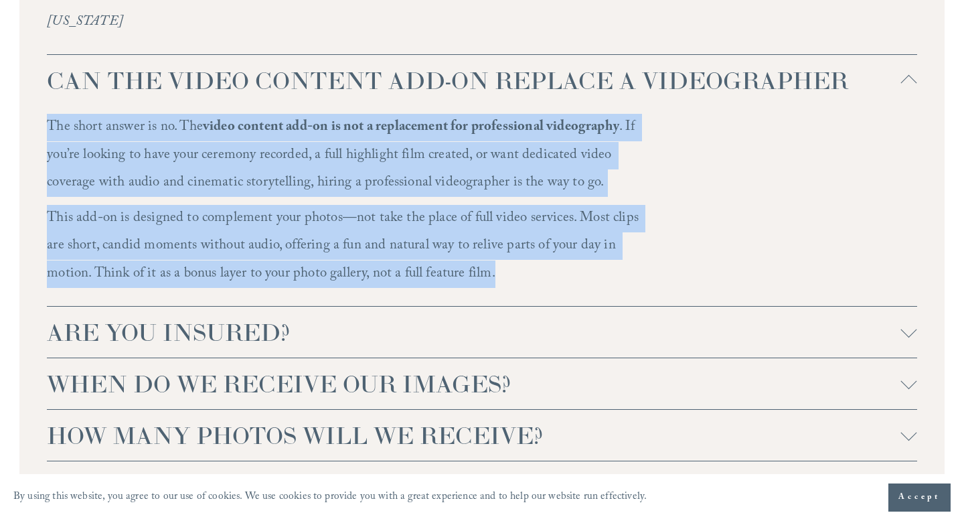
scroll to position [3635, 0]
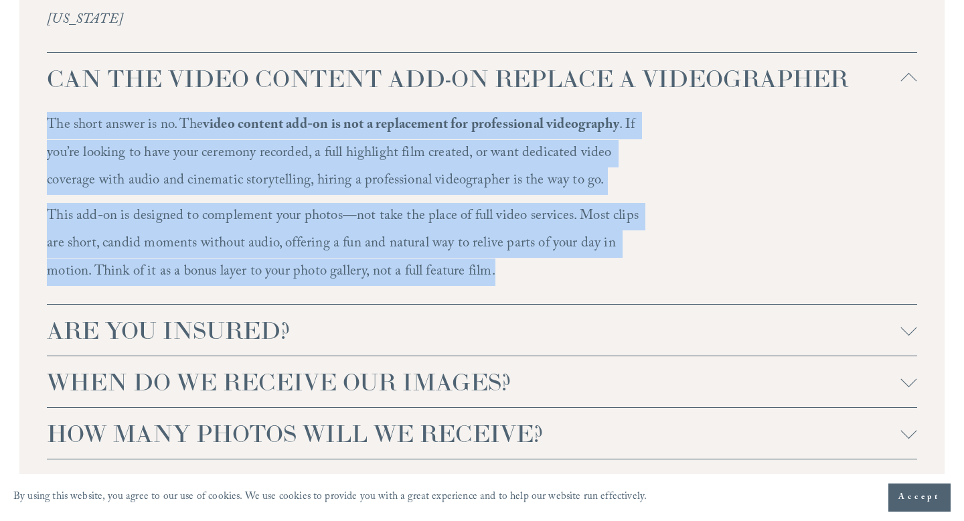
click at [252, 315] on span "ARE YOU INSURED?" at bounding box center [473, 330] width 853 height 31
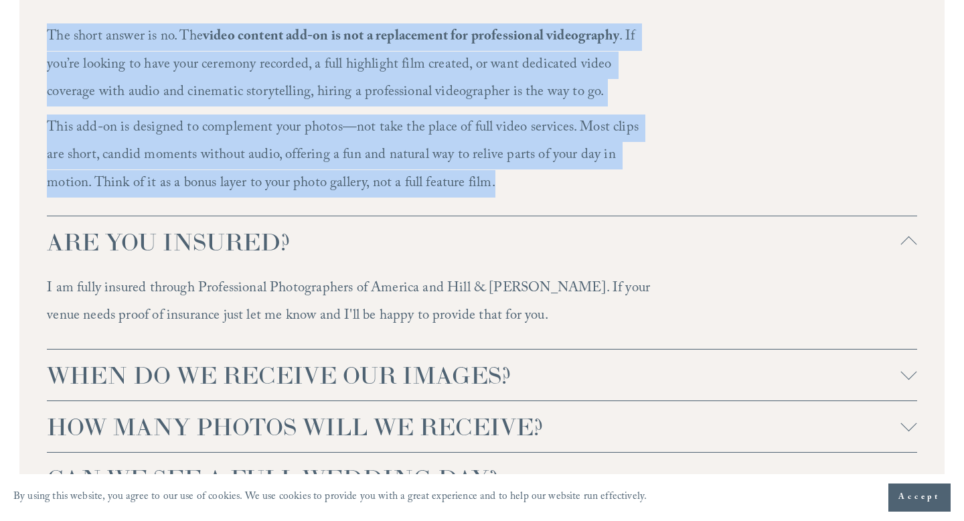
scroll to position [3795, 0]
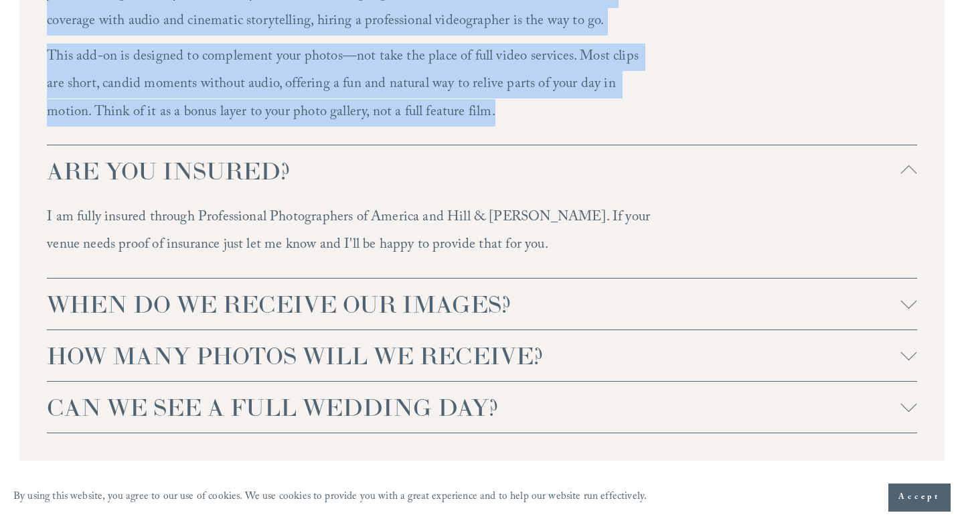
click at [305, 288] on span "WHEN DO WE RECEIVE OUR IMAGES?" at bounding box center [473, 303] width 853 height 31
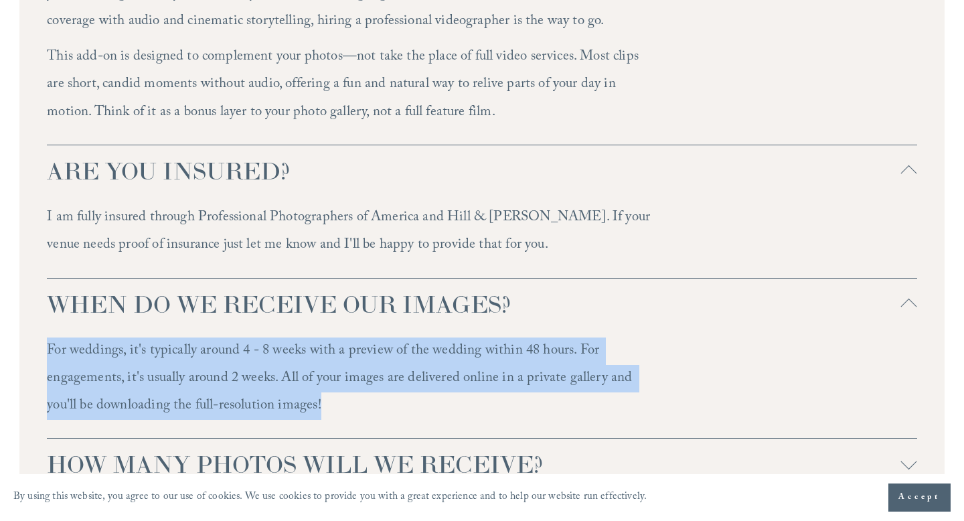
drag, startPoint x: 341, startPoint y: 375, endPoint x: 0, endPoint y: 313, distance: 346.4
copy p "For weddings, it's typically around 4 - 8 weeks with a preview of the wedding w…"
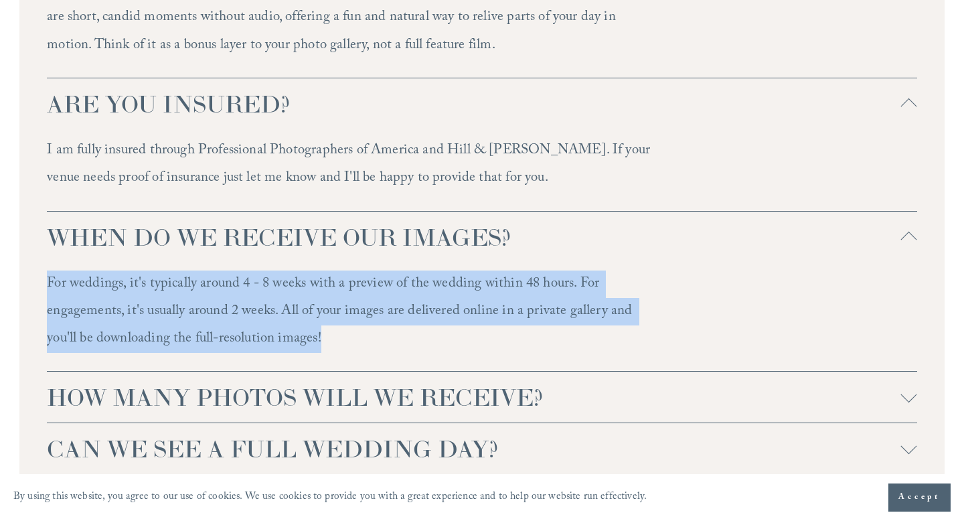
scroll to position [3866, 0]
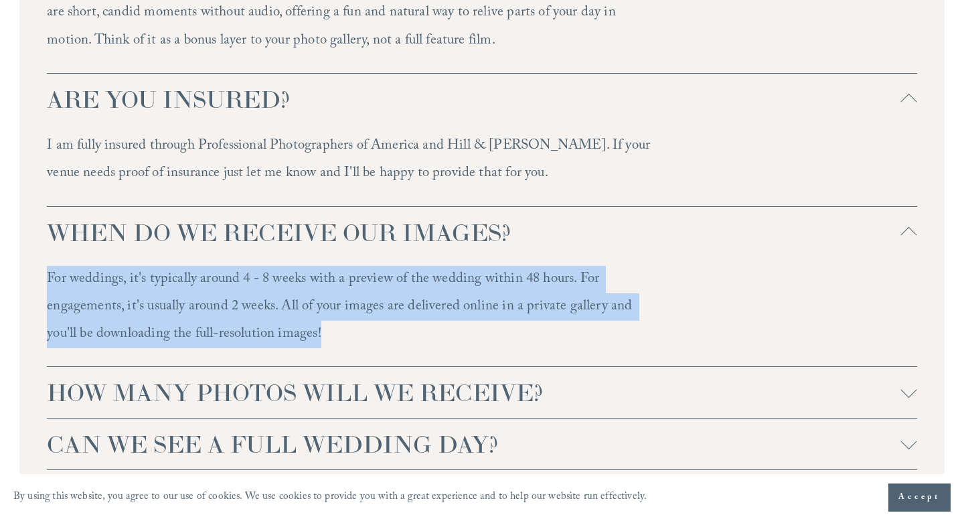
click at [380, 377] on span "HOW MANY PHOTOS WILL WE RECEIVE?" at bounding box center [473, 392] width 853 height 31
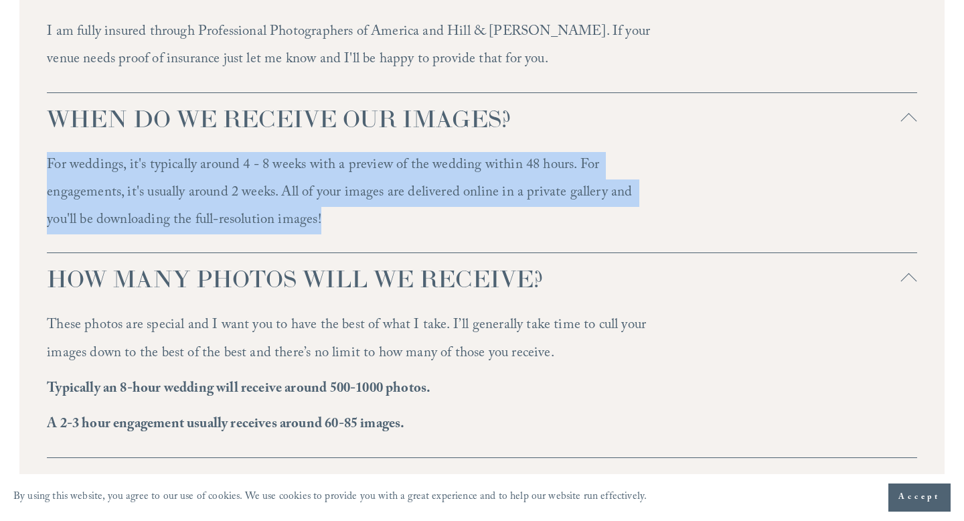
scroll to position [3981, 0]
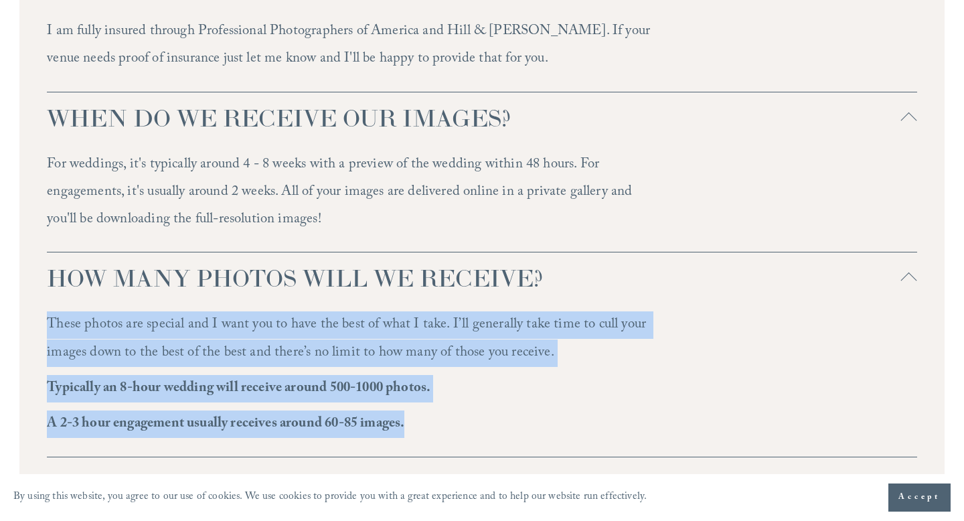
drag, startPoint x: 46, startPoint y: 292, endPoint x: 420, endPoint y: 403, distance: 390.3
copy div "These photos are special and I want you to have the best of what I take. I’ll g…"
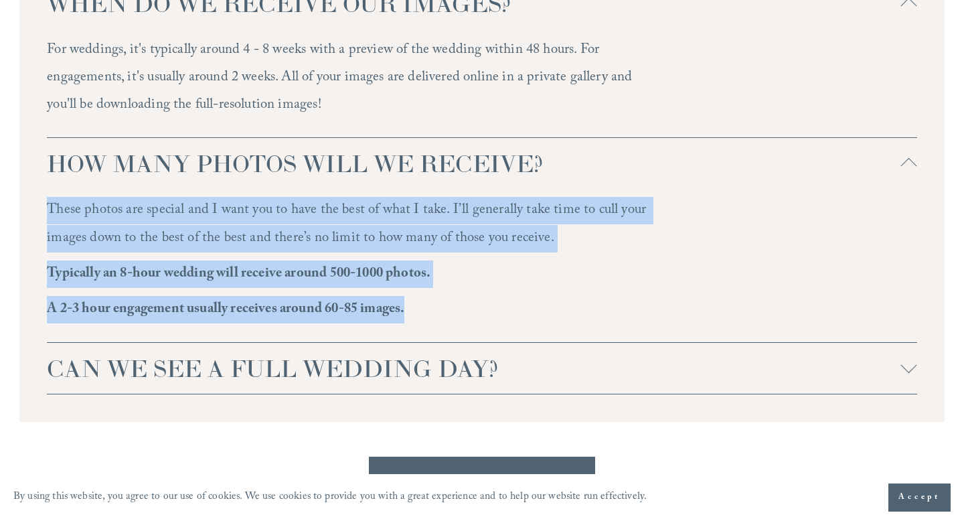
scroll to position [4096, 0]
click at [563, 351] on span "CAN WE SEE A FULL WEDDING DAY?" at bounding box center [473, 366] width 853 height 31
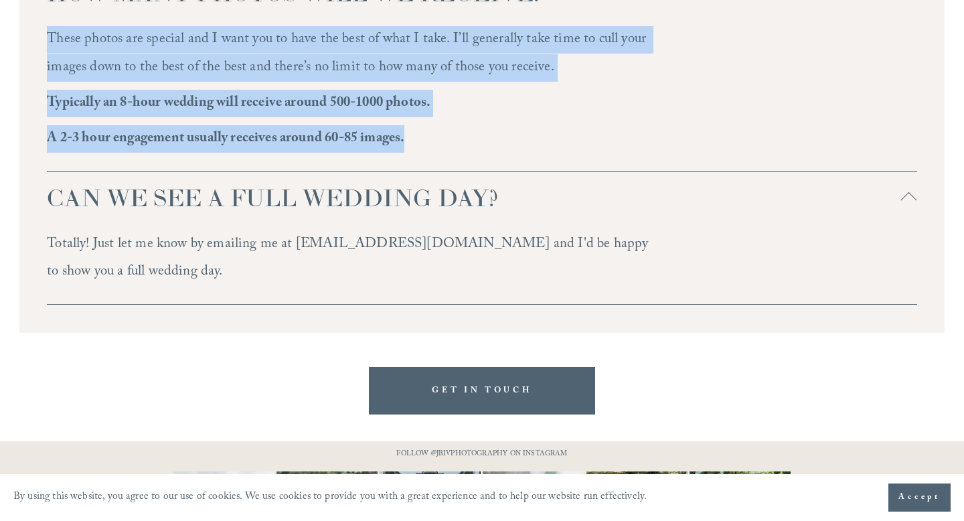
scroll to position [4339, 0]
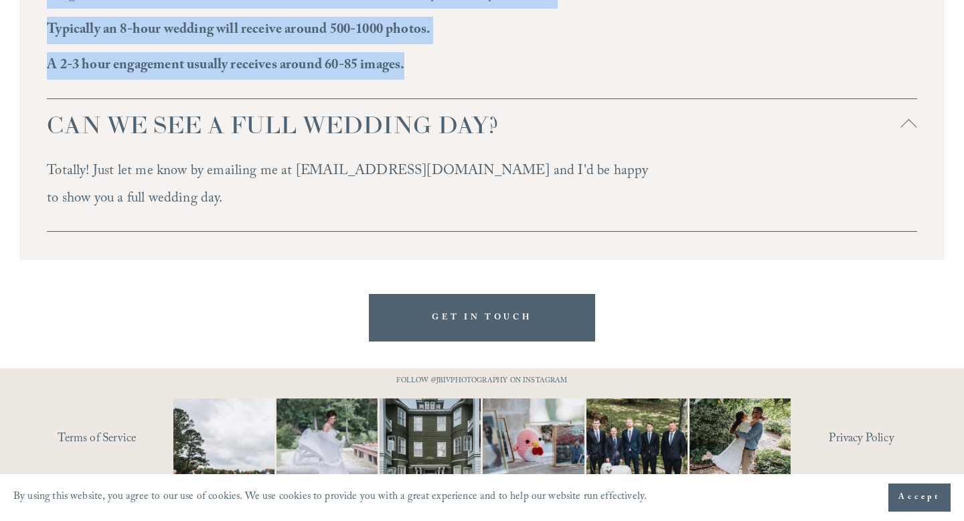
click at [114, 428] on link "Terms of Service" at bounding box center [135, 439] width 154 height 23
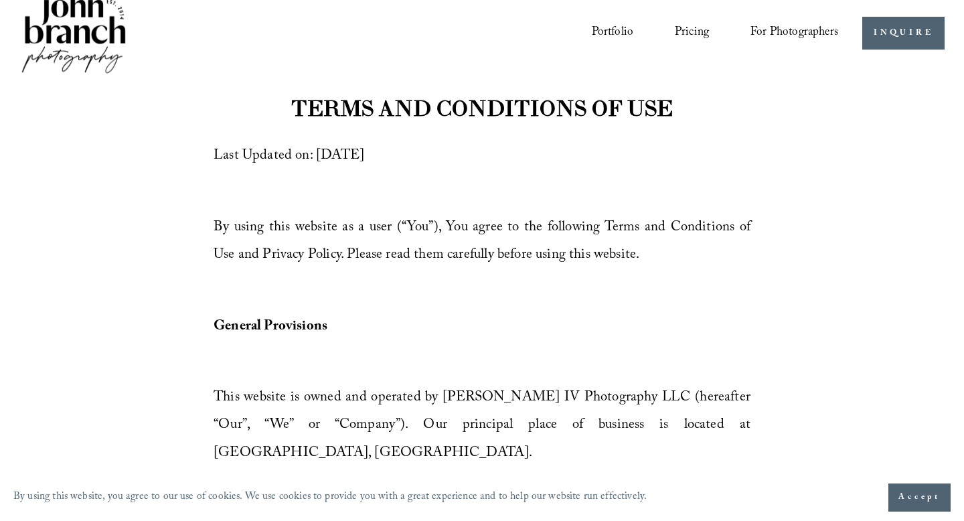
scroll to position [22, 0]
click at [598, 31] on link "Portfolio" at bounding box center [613, 32] width 42 height 25
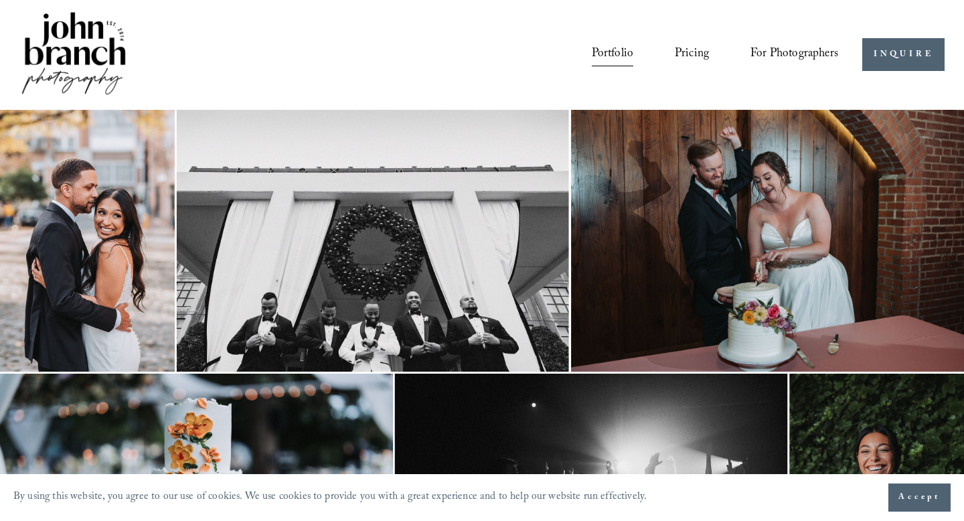
click at [0, 0] on span "Presets" at bounding box center [0, 0] width 0 height 0
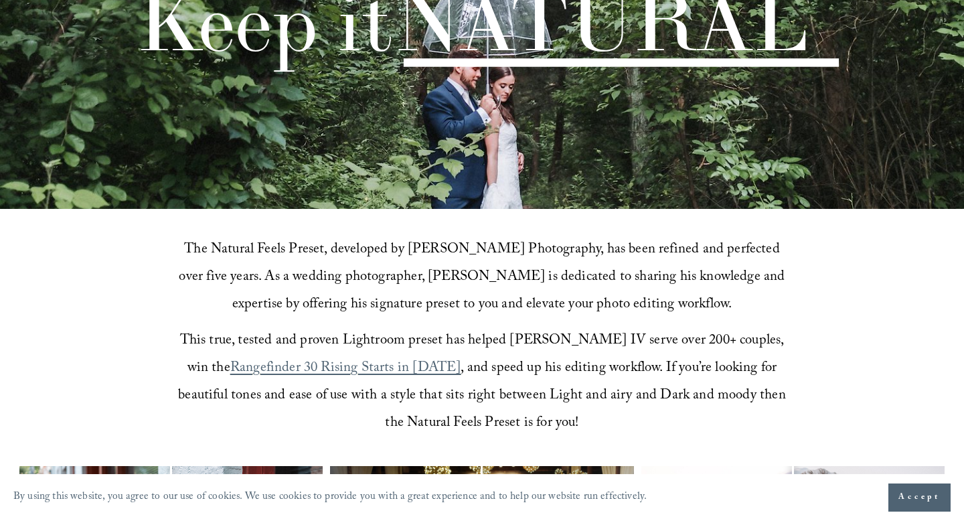
scroll to position [177, 0]
